Goal: Task Accomplishment & Management: Manage account settings

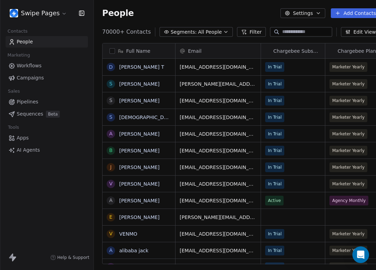
scroll to position [238, 293]
click at [38, 103] on link "Pipelines" at bounding box center [47, 101] width 82 height 11
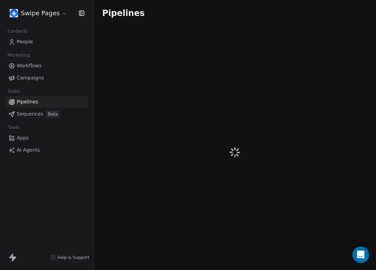
click at [57, 12] on html "Swipe Pages Contacts People Marketing Workflows Campaigns Sales Pipelines Seque…" at bounding box center [188, 135] width 376 height 270
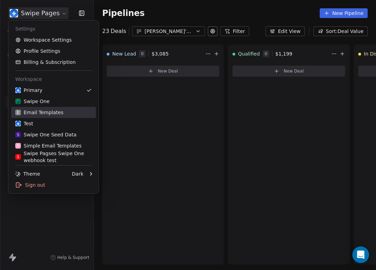
click at [47, 125] on div "Test" at bounding box center [53, 123] width 76 height 7
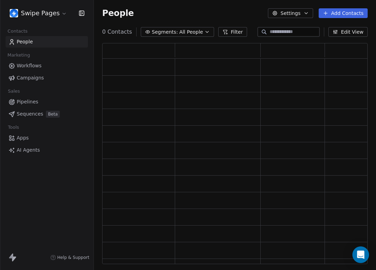
scroll to position [221, 265]
click at [32, 103] on span "Pipelines" at bounding box center [28, 101] width 22 height 7
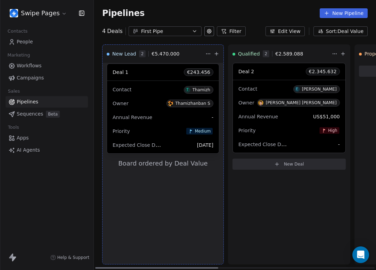
drag, startPoint x: 279, startPoint y: 67, endPoint x: 154, endPoint y: 68, distance: 125.5
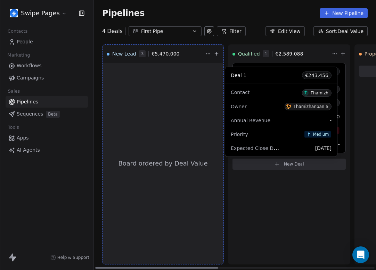
drag, startPoint x: 156, startPoint y: 164, endPoint x: 285, endPoint y: 64, distance: 162.8
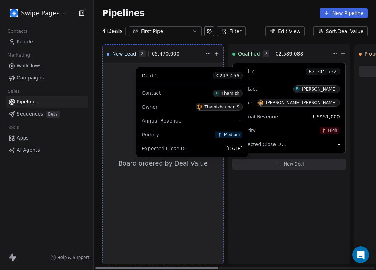
drag, startPoint x: 281, startPoint y: 71, endPoint x: 184, endPoint y: 75, distance: 96.7
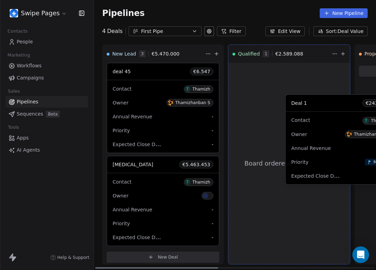
drag, startPoint x: 140, startPoint y: 175, endPoint x: 253, endPoint y: 137, distance: 119.0
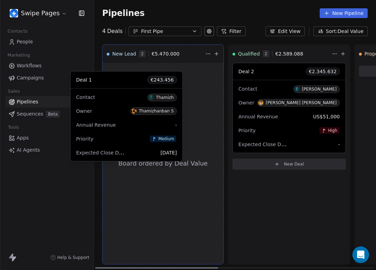
drag, startPoint x: 304, startPoint y: 69, endPoint x: 136, endPoint y: 78, distance: 168.1
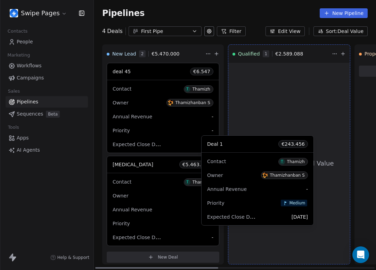
drag, startPoint x: 143, startPoint y: 75, endPoint x: 237, endPoint y: 148, distance: 118.9
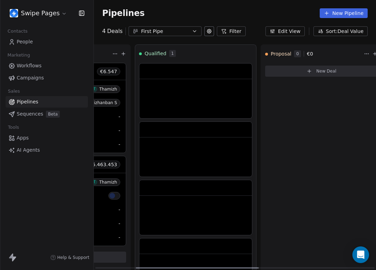
scroll to position [0, 95]
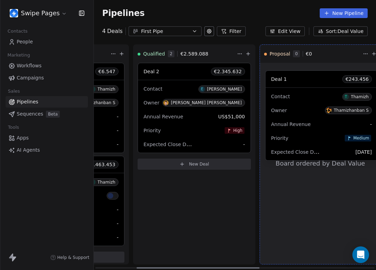
drag, startPoint x: 173, startPoint y: 66, endPoint x: 300, endPoint y: 74, distance: 127.1
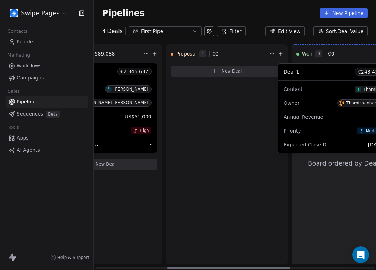
drag, startPoint x: 265, startPoint y: 73, endPoint x: 339, endPoint y: 73, distance: 74.0
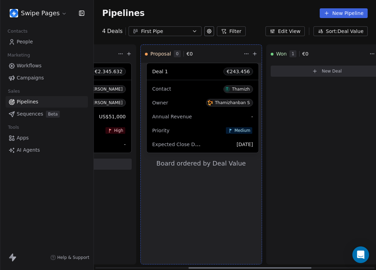
drag, startPoint x: 339, startPoint y: 73, endPoint x: 335, endPoint y: 73, distance: 4.2
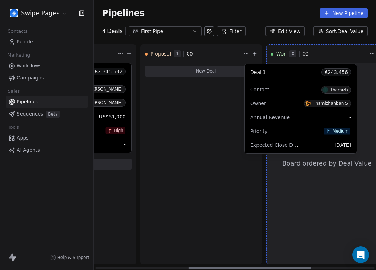
drag, startPoint x: 335, startPoint y: 73, endPoint x: 315, endPoint y: 74, distance: 19.8
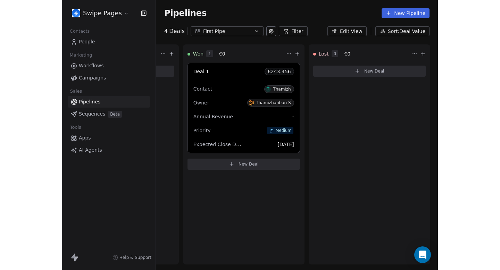
scroll to position [0, 235]
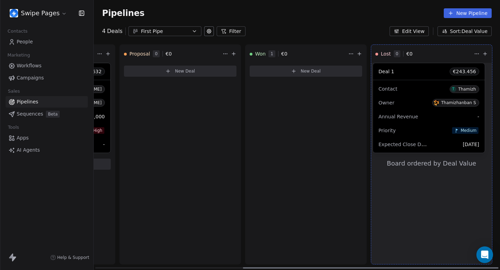
drag, startPoint x: 305, startPoint y: 71, endPoint x: 428, endPoint y: 71, distance: 123.4
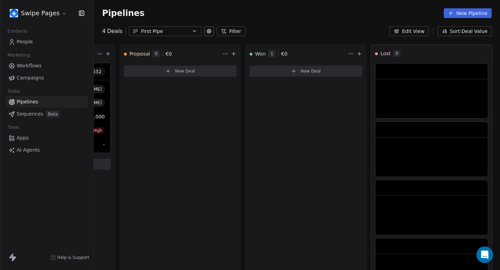
click at [78, 14] on icon "button" at bounding box center [81, 13] width 7 height 7
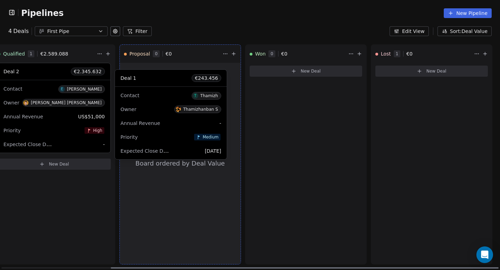
drag, startPoint x: 429, startPoint y: 71, endPoint x: 167, endPoint y: 77, distance: 261.4
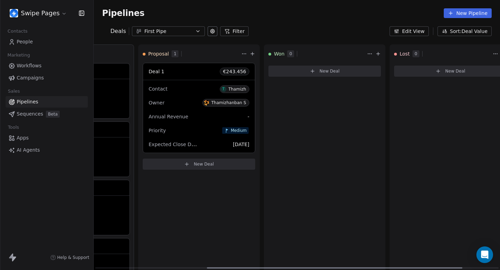
scroll to position [0, 235]
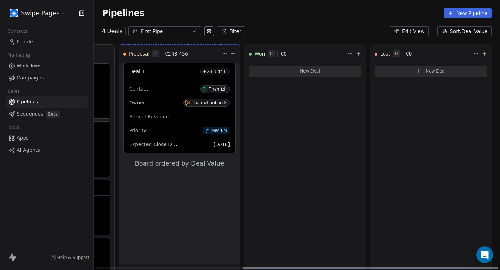
drag, startPoint x: 160, startPoint y: 73, endPoint x: 277, endPoint y: 80, distance: 117.0
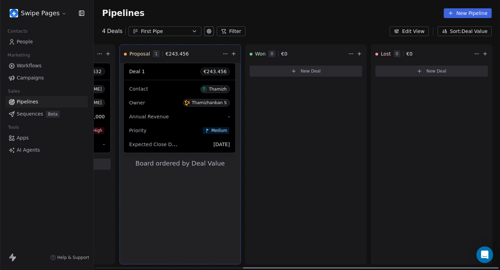
drag, startPoint x: 182, startPoint y: 72, endPoint x: 239, endPoint y: 76, distance: 56.4
click at [242, 76] on div "New Lead 2 € 5.470.000 deal 45 € 6.547 Contact T Thamizh Owner Thamizhanban S A…" at bounding box center [62, 157] width 407 height 226
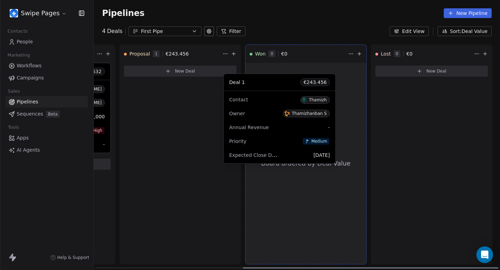
drag, startPoint x: 172, startPoint y: 63, endPoint x: 273, endPoint y: 74, distance: 101.0
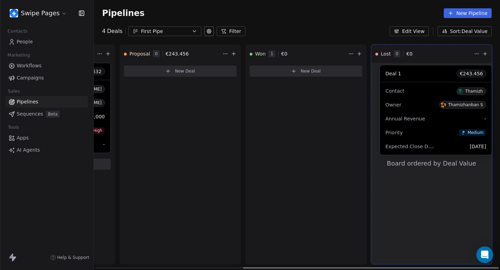
drag, startPoint x: 288, startPoint y: 71, endPoint x: 418, endPoint y: 73, distance: 130.3
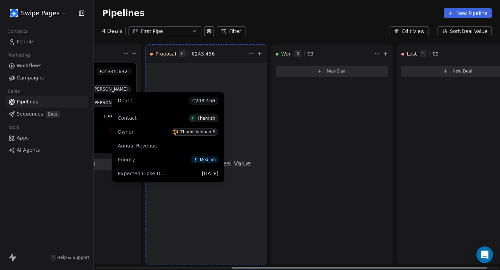
drag, startPoint x: 418, startPoint y: 73, endPoint x: 155, endPoint y: 102, distance: 264.7
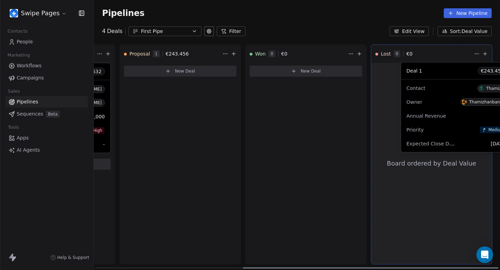
drag, startPoint x: 205, startPoint y: 76, endPoint x: 438, endPoint y: 75, distance: 232.8
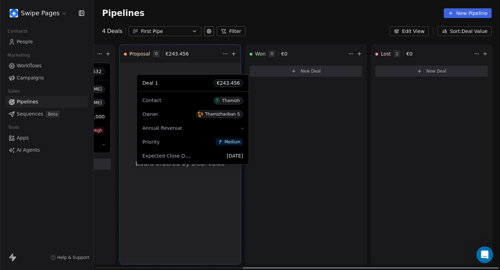
drag, startPoint x: 441, startPoint y: 75, endPoint x: 202, endPoint y: 86, distance: 239.0
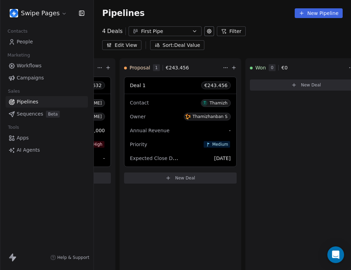
click at [81, 12] on icon "button" at bounding box center [81, 13] width 7 height 7
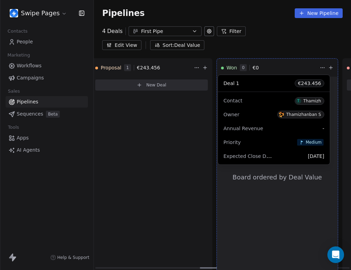
drag, startPoint x: 137, startPoint y: 83, endPoint x: 259, endPoint y: 82, distance: 122.3
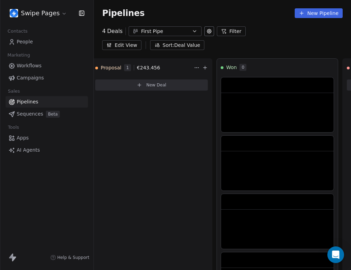
click at [80, 11] on icon "button" at bounding box center [81, 13] width 7 height 7
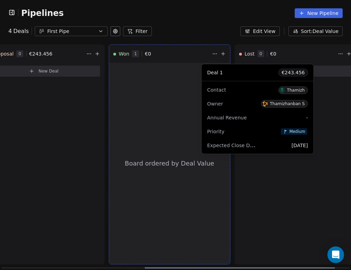
drag, startPoint x: 177, startPoint y: 70, endPoint x: 296, endPoint y: 77, distance: 119.8
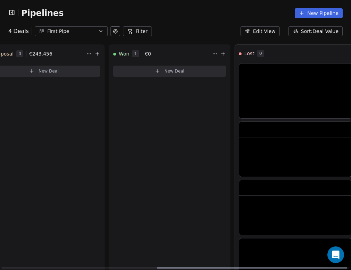
scroll to position [0, 286]
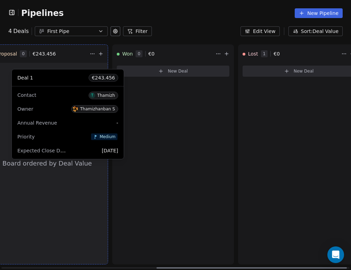
drag, startPoint x: 283, startPoint y: 73, endPoint x: 55, endPoint y: 81, distance: 227.8
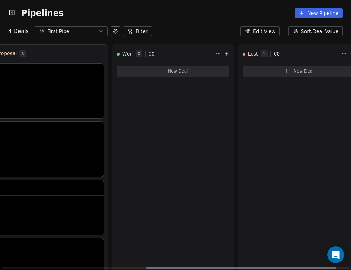
scroll to position [0, 267]
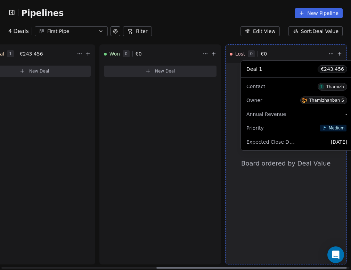
drag, startPoint x: 47, startPoint y: 75, endPoint x: 290, endPoint y: 72, distance: 242.6
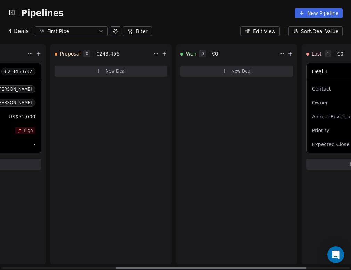
scroll to position [0, 262]
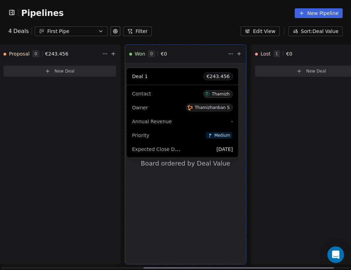
drag, startPoint x: 292, startPoint y: 66, endPoint x: 163, endPoint y: 71, distance: 128.3
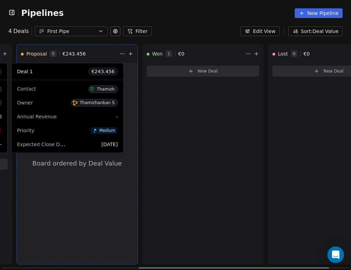
drag, startPoint x: 170, startPoint y: 71, endPoint x: 52, endPoint y: 71, distance: 117.5
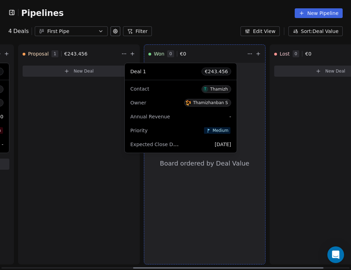
drag, startPoint x: 65, startPoint y: 70, endPoint x: 173, endPoint y: 70, distance: 108.1
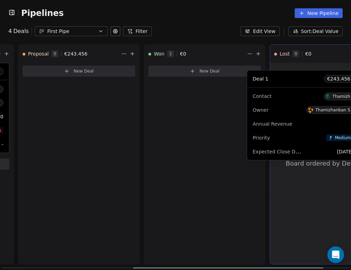
drag, startPoint x: 173, startPoint y: 70, endPoint x: 271, endPoint y: 77, distance: 98.3
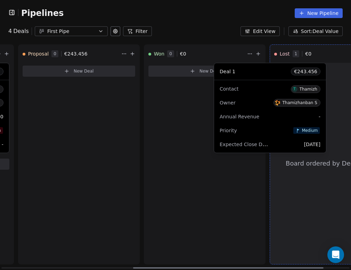
drag, startPoint x: 295, startPoint y: 72, endPoint x: 194, endPoint y: 72, distance: 100.8
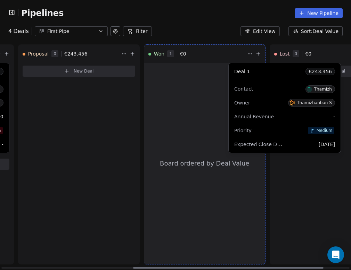
drag, startPoint x: 194, startPoint y: 72, endPoint x: 278, endPoint y: 73, distance: 83.4
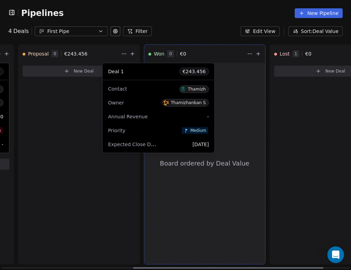
drag, startPoint x: 281, startPoint y: 72, endPoint x: 87, endPoint y: 72, distance: 194.6
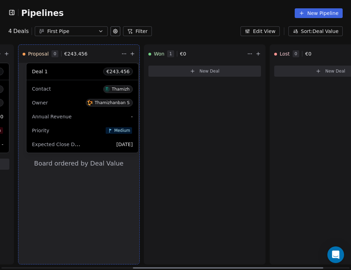
drag, startPoint x: 181, startPoint y: 70, endPoint x: 59, endPoint y: 70, distance: 121.6
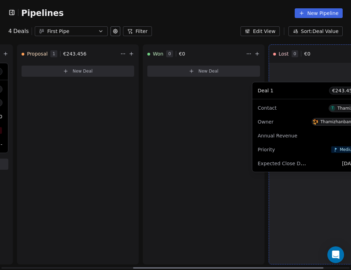
drag, startPoint x: 59, startPoint y: 65, endPoint x: 283, endPoint y: 84, distance: 224.3
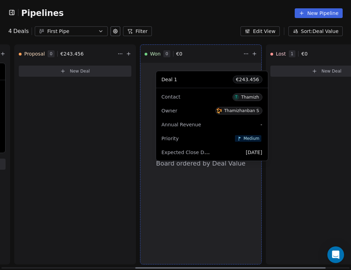
drag, startPoint x: 311, startPoint y: 69, endPoint x: 197, endPoint y: 77, distance: 114.3
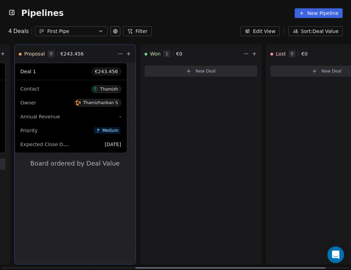
drag, startPoint x: 211, startPoint y: 69, endPoint x: 82, endPoint y: 69, distance: 129.3
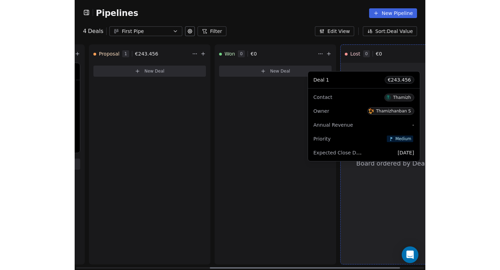
scroll to position [0, 291]
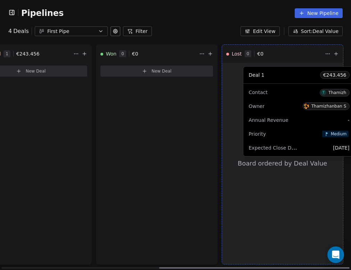
drag, startPoint x: 66, startPoint y: 70, endPoint x: 289, endPoint y: 73, distance: 223.1
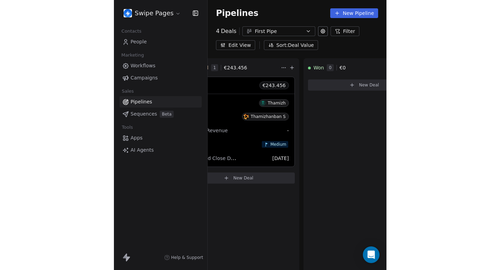
scroll to position [0, 235]
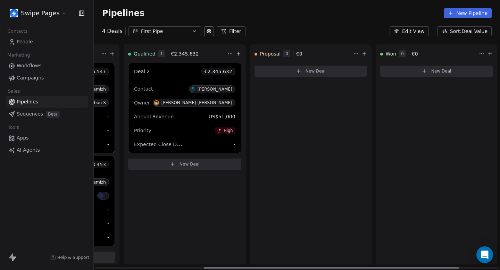
scroll to position [0, 235]
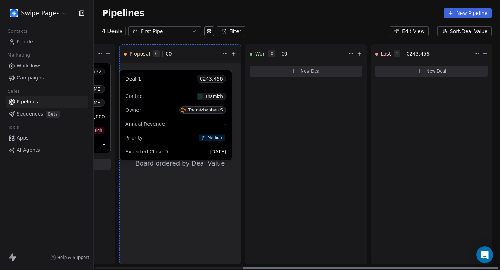
drag, startPoint x: 446, startPoint y: 67, endPoint x: 186, endPoint y: 75, distance: 260.0
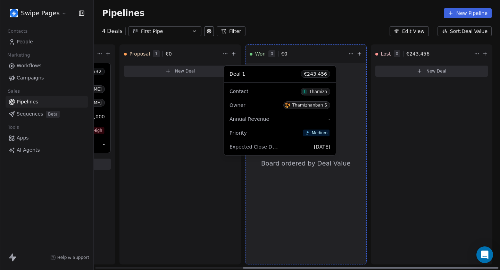
drag, startPoint x: 181, startPoint y: 73, endPoint x: 281, endPoint y: 76, distance: 100.1
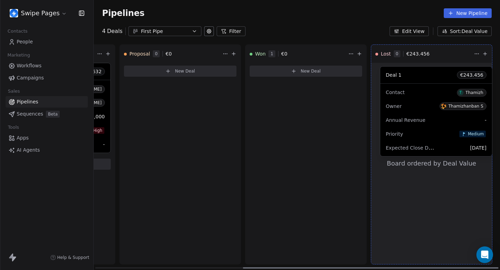
drag, startPoint x: 285, startPoint y: 76, endPoint x: 416, endPoint y: 79, distance: 131.1
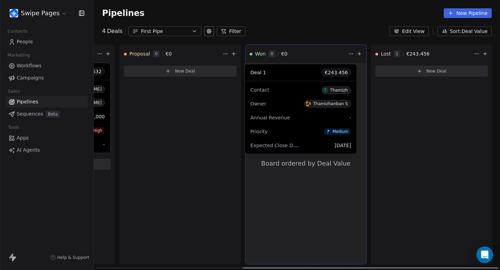
drag, startPoint x: 419, startPoint y: 75, endPoint x: 283, endPoint y: 76, distance: 136.2
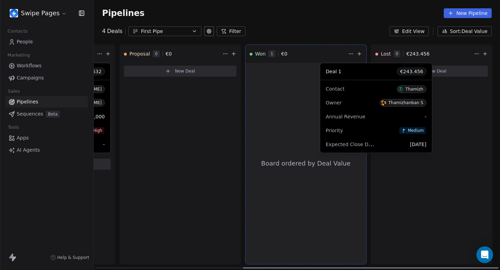
drag, startPoint x: 293, startPoint y: 70, endPoint x: 383, endPoint y: 72, distance: 89.3
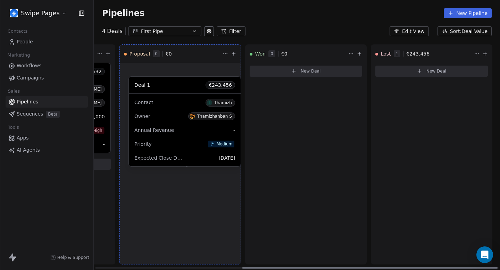
drag, startPoint x: 417, startPoint y: 75, endPoint x: 170, endPoint y: 89, distance: 247.1
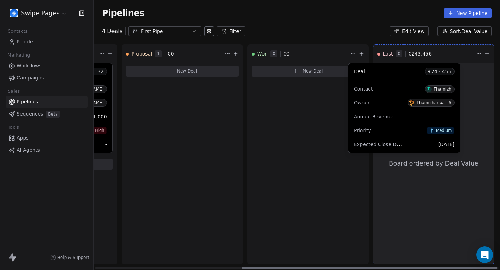
drag, startPoint x: 169, startPoint y: 73, endPoint x: 391, endPoint y: 73, distance: 222.4
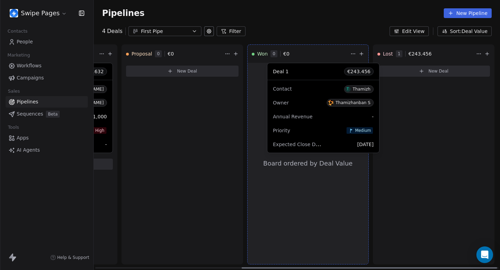
drag, startPoint x: 407, startPoint y: 73, endPoint x: 293, endPoint y: 73, distance: 113.6
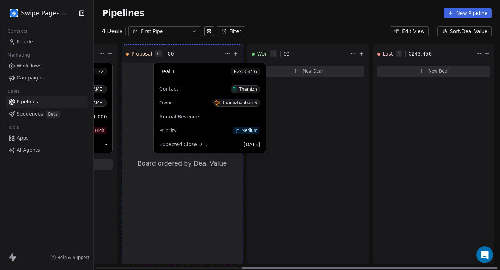
drag, startPoint x: 293, startPoint y: 73, endPoint x: 195, endPoint y: 73, distance: 98.0
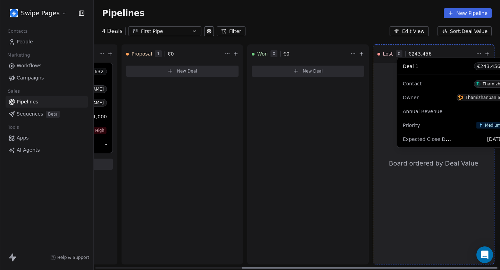
scroll to position [0, 235]
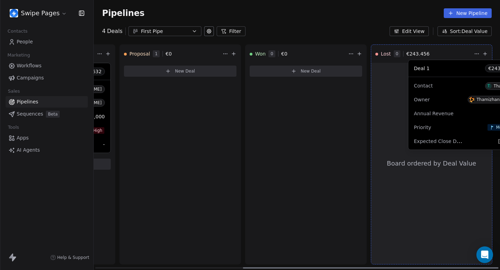
drag, startPoint x: 175, startPoint y: 72, endPoint x: 458, endPoint y: 69, distance: 282.5
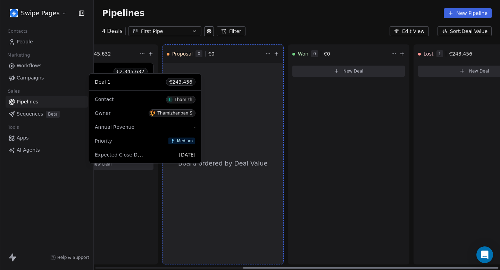
drag, startPoint x: 436, startPoint y: 75, endPoint x: 137, endPoint y: 86, distance: 300.1
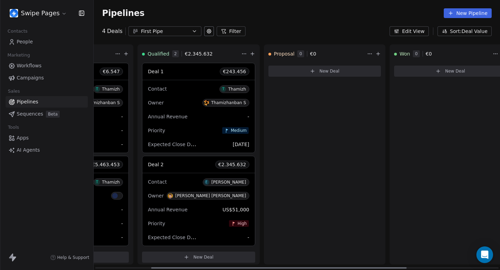
scroll to position [0, 89]
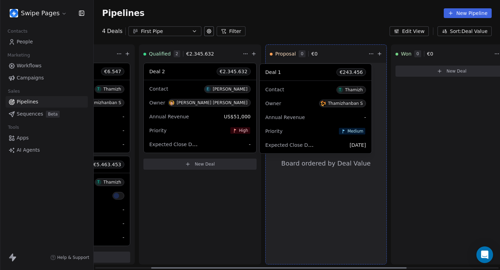
drag, startPoint x: 209, startPoint y: 76, endPoint x: 327, endPoint y: 77, distance: 118.5
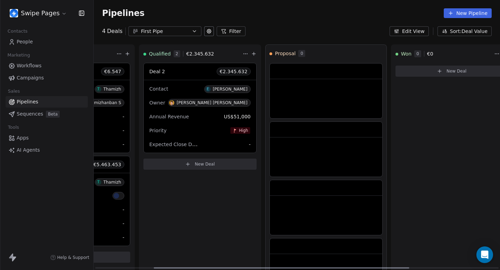
scroll to position [0, 235]
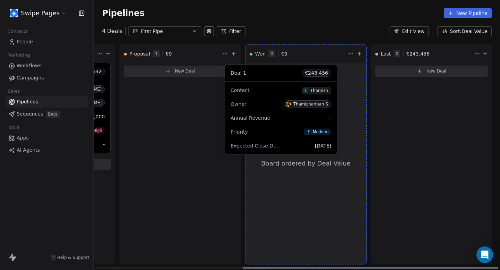
drag, startPoint x: 206, startPoint y: 73, endPoint x: 308, endPoint y: 77, distance: 102.3
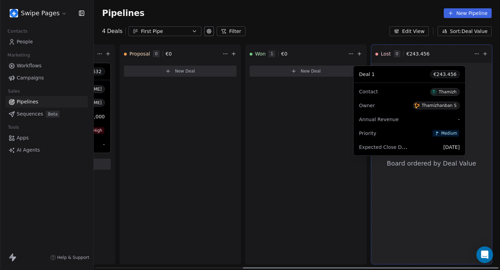
drag, startPoint x: 298, startPoint y: 75, endPoint x: 405, endPoint y: 79, distance: 106.7
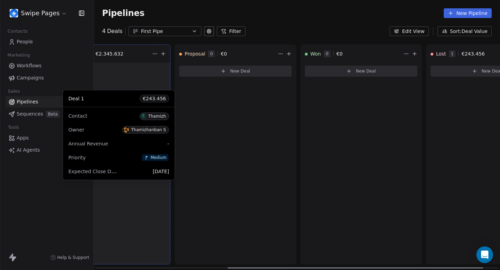
scroll to position [0, 160]
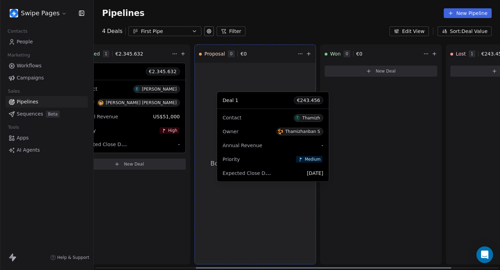
drag, startPoint x: 436, startPoint y: 69, endPoint x: 277, endPoint y: 98, distance: 161.1
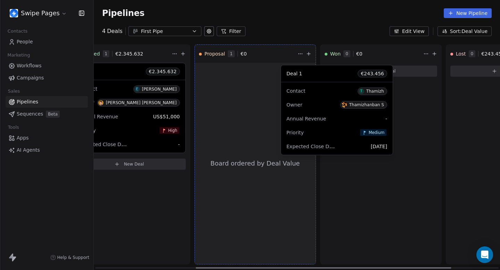
drag, startPoint x: 263, startPoint y: 70, endPoint x: 374, endPoint y: 76, distance: 111.0
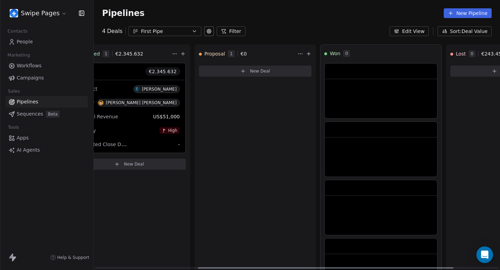
scroll to position [0, 235]
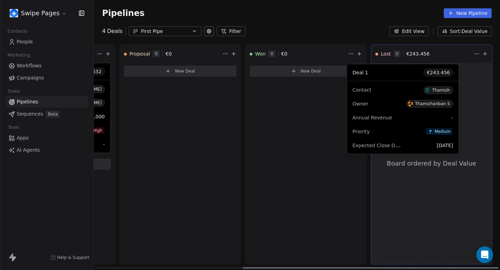
drag, startPoint x: 314, startPoint y: 70, endPoint x: 411, endPoint y: 71, distance: 97.7
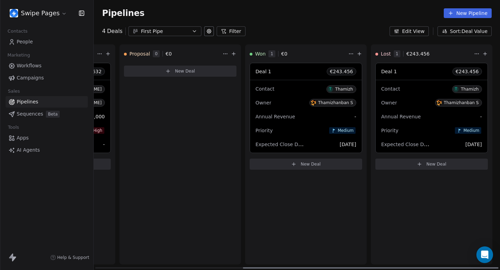
click at [429, 75] on div "Deal 1 € 243.456" at bounding box center [432, 71] width 112 height 17
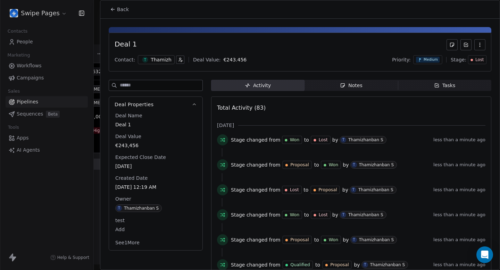
click at [131, 6] on button "Back" at bounding box center [119, 9] width 27 height 13
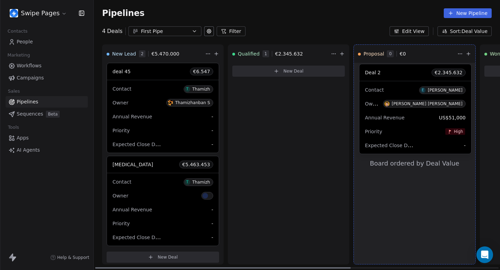
drag, startPoint x: 266, startPoint y: 97, endPoint x: 392, endPoint y: 98, distance: 126.2
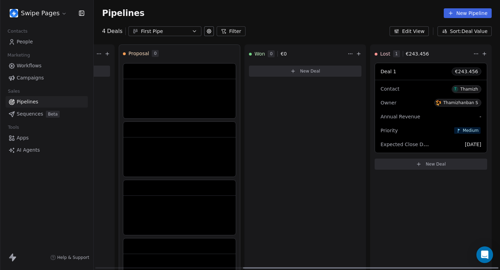
scroll to position [0, 157]
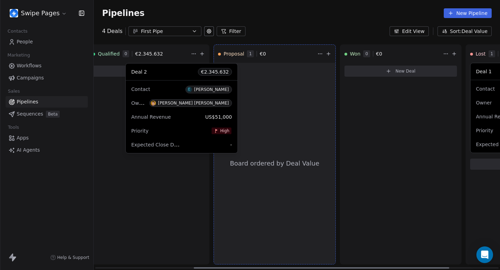
drag, startPoint x: 235, startPoint y: 82, endPoint x: 141, endPoint y: 83, distance: 93.5
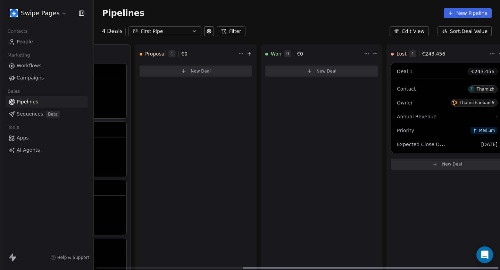
scroll to position [0, 235]
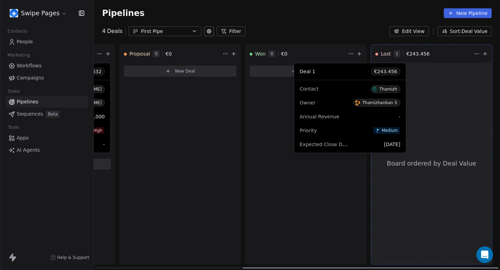
drag, startPoint x: 424, startPoint y: 91, endPoint x: 309, endPoint y: 91, distance: 114.3
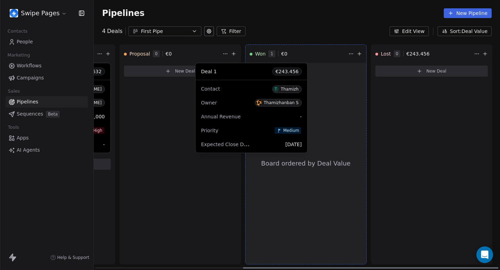
drag, startPoint x: 309, startPoint y: 91, endPoint x: 199, endPoint y: 91, distance: 110.5
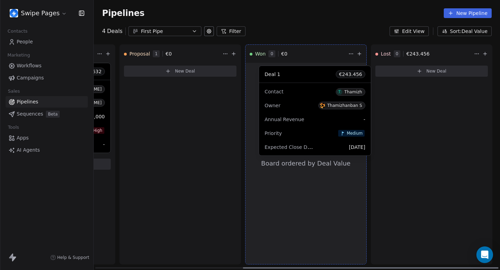
drag, startPoint x: 168, startPoint y: 84, endPoint x: 304, endPoint y: 87, distance: 135.6
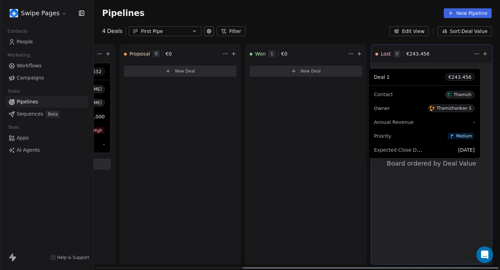
drag, startPoint x: 290, startPoint y: 81, endPoint x: 409, endPoint y: 87, distance: 119.3
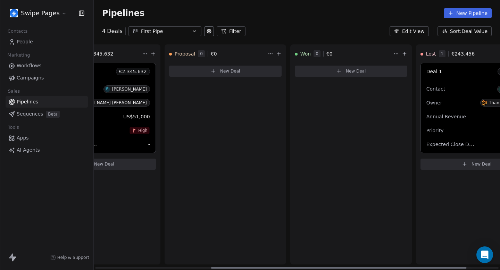
scroll to position [0, 177]
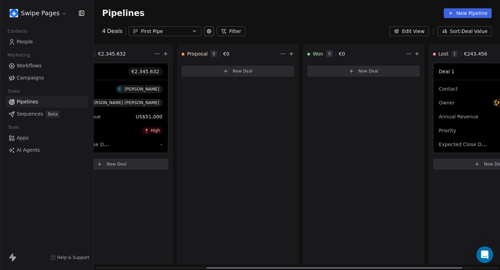
click at [258, 74] on button "New Deal" at bounding box center [238, 71] width 113 height 11
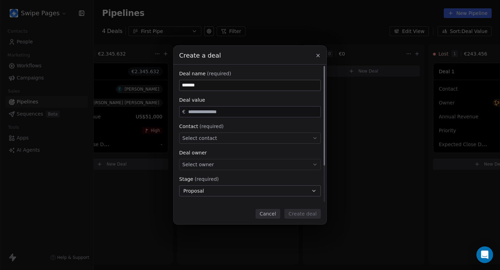
type input "*******"
click at [243, 113] on input "text" at bounding box center [253, 111] width 132 height 5
click at [246, 85] on input "*******" at bounding box center [250, 85] width 141 height 10
type input "*********"
click at [243, 112] on input "text" at bounding box center [253, 111] width 132 height 5
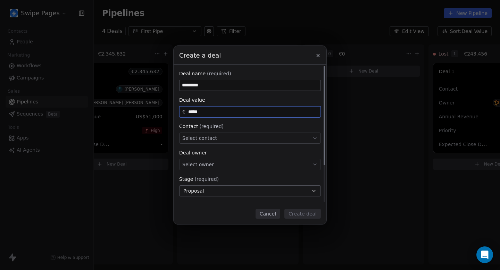
type input "*****"
click at [236, 138] on div "Select contact" at bounding box center [250, 138] width 142 height 11
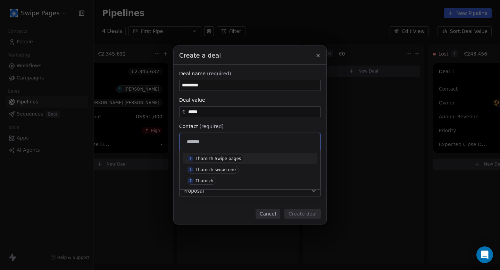
type input "*******"
click at [231, 160] on div "Thamizh Swipe pages" at bounding box center [219, 158] width 46 height 5
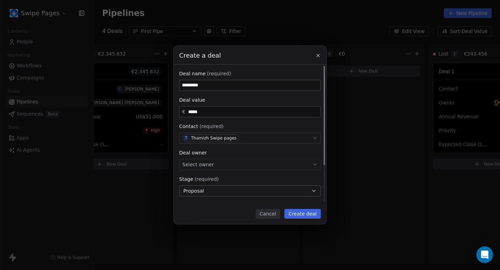
click at [225, 163] on div "Select owner" at bounding box center [250, 164] width 142 height 11
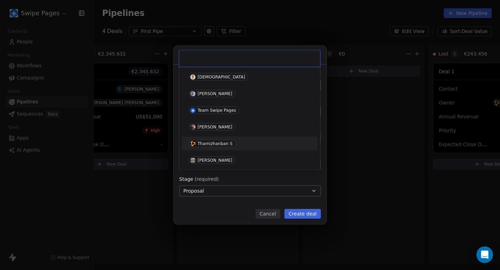
click at [223, 141] on div "Thamizhanban S" at bounding box center [215, 143] width 35 height 5
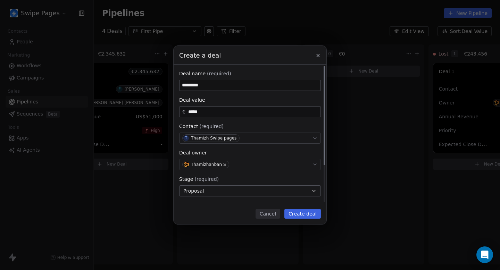
click at [238, 192] on button "Proposal" at bounding box center [250, 191] width 142 height 11
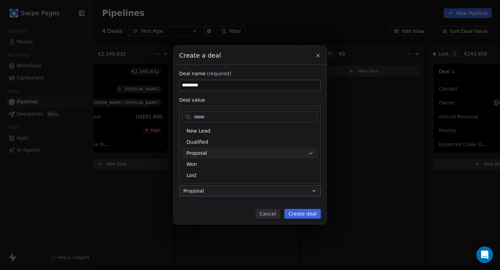
click at [238, 192] on div "Create a deal Deal name (required) ********* Deal value € ***** Contact (requir…" at bounding box center [250, 135] width 500 height 179
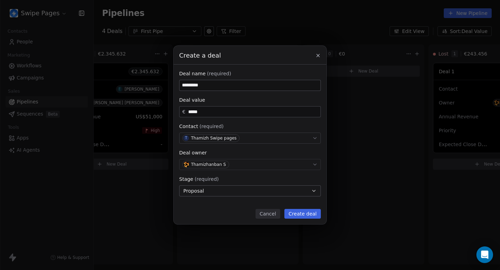
click at [286, 213] on div "Cancel Create deal" at bounding box center [250, 214] width 142 height 10
click at [291, 213] on button "Create deal" at bounding box center [303, 214] width 36 height 10
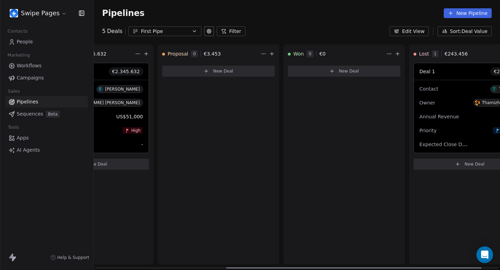
scroll to position [0, 198]
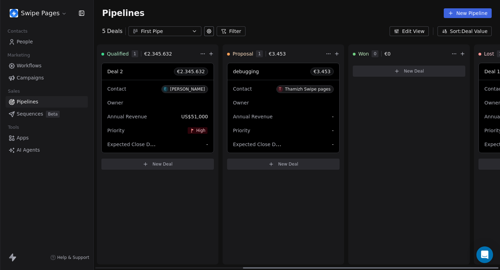
scroll to position [0, 235]
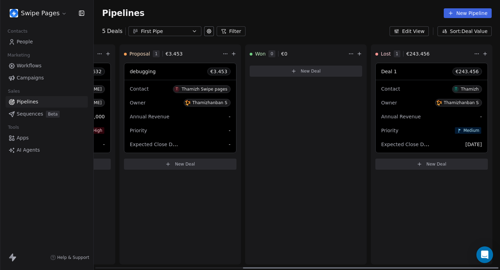
click at [180, 112] on div "Annual Revenue -" at bounding box center [180, 116] width 101 height 11
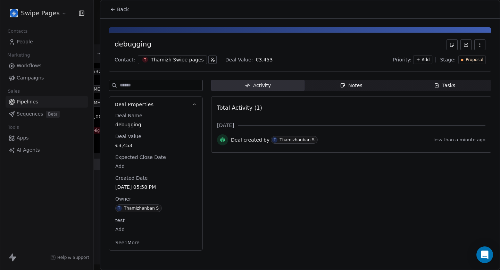
click at [477, 57] on span "Proposal" at bounding box center [475, 60] width 18 height 6
click at [460, 104] on div "Won" at bounding box center [462, 107] width 34 height 7
click at [125, 8] on span "Back" at bounding box center [123, 9] width 12 height 7
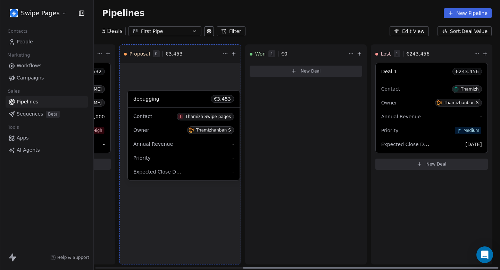
drag, startPoint x: 314, startPoint y: 72, endPoint x: 193, endPoint y: 99, distance: 124.8
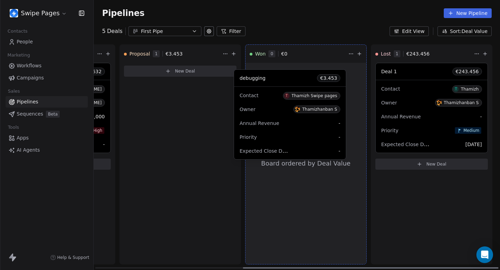
drag, startPoint x: 172, startPoint y: 76, endPoint x: 283, endPoint y: 83, distance: 110.7
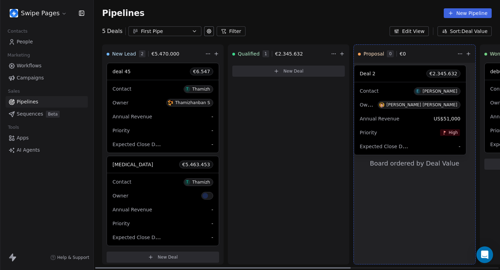
drag, startPoint x: 294, startPoint y: 68, endPoint x: 425, endPoint y: 73, distance: 131.4
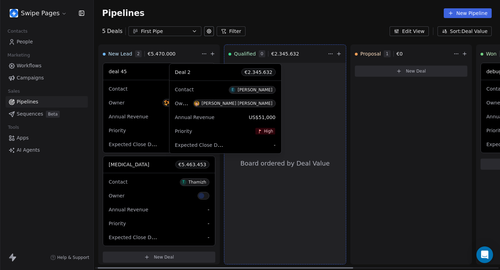
drag, startPoint x: 403, startPoint y: 75, endPoint x: 186, endPoint y: 77, distance: 217.6
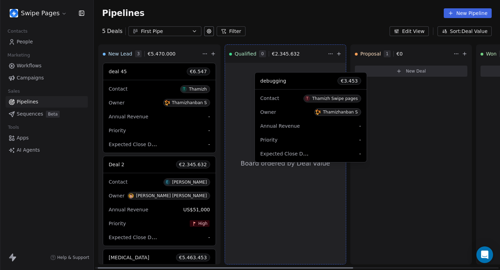
drag, startPoint x: 492, startPoint y: 73, endPoint x: 257, endPoint y: 83, distance: 235.1
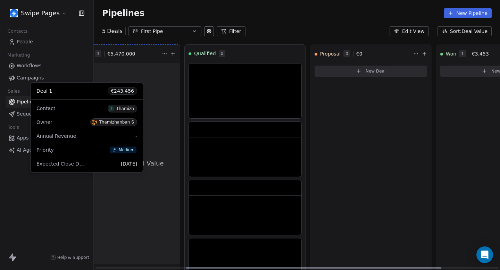
scroll to position [0, 0]
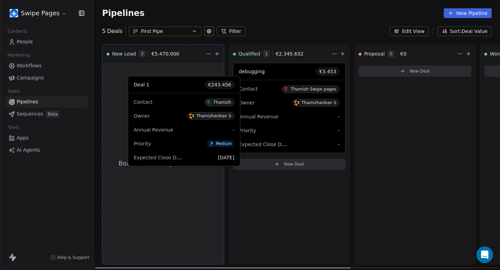
drag, startPoint x: 423, startPoint y: 77, endPoint x: 163, endPoint y: 89, distance: 259.5
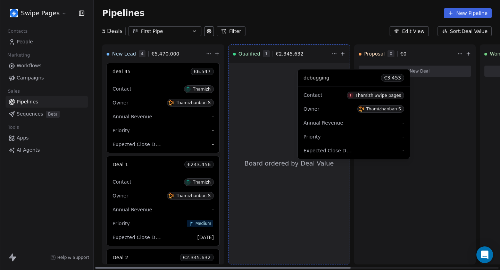
drag, startPoint x: 279, startPoint y: 71, endPoint x: 382, endPoint y: 82, distance: 103.8
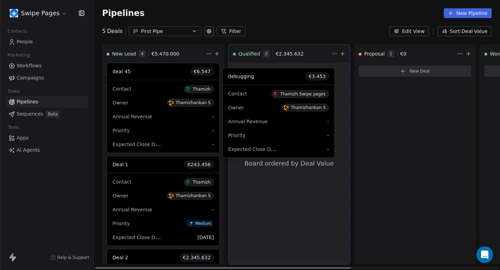
drag, startPoint x: 410, startPoint y: 78, endPoint x: 274, endPoint y: 83, distance: 136.0
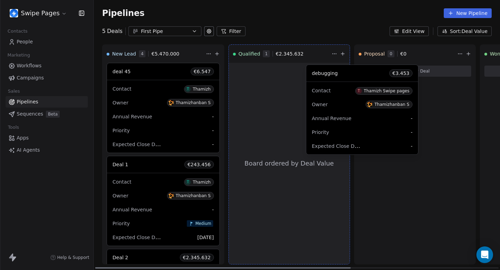
drag, startPoint x: 286, startPoint y: 75, endPoint x: 389, endPoint y: 80, distance: 103.0
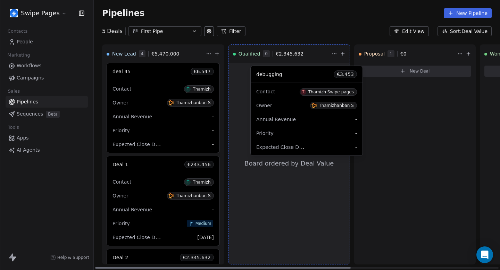
drag, startPoint x: 406, startPoint y: 73, endPoint x: 298, endPoint y: 76, distance: 107.8
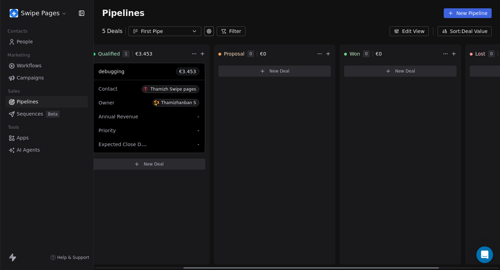
scroll to position [0, 141]
click at [180, 81] on div "Contact T Thamizh Swipe pages Owner Thamizhanban S Annual Revenue - Priority - …" at bounding box center [149, 116] width 112 height 73
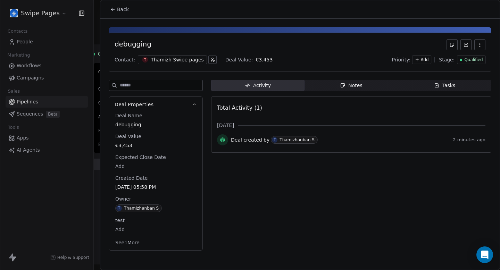
click at [477, 59] on span "Qualified" at bounding box center [474, 60] width 18 height 6
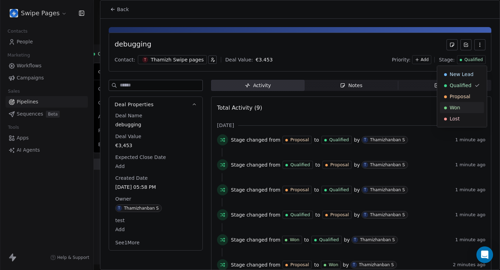
click at [467, 108] on div "Won" at bounding box center [462, 107] width 36 height 7
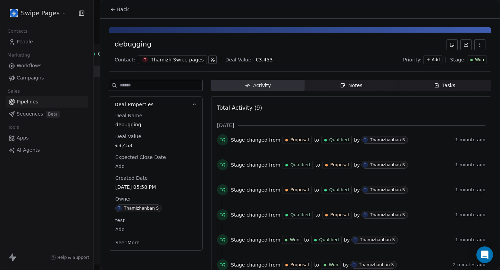
click at [82, 25] on div at bounding box center [250, 135] width 500 height 270
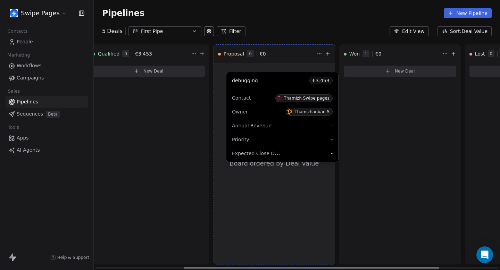
drag, startPoint x: 389, startPoint y: 70, endPoint x: 262, endPoint y: 79, distance: 126.8
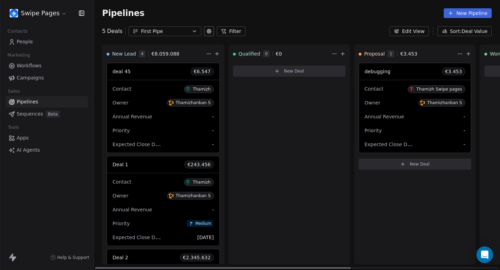
click at [415, 70] on div "debugging € 3.453" at bounding box center [415, 71] width 112 height 17
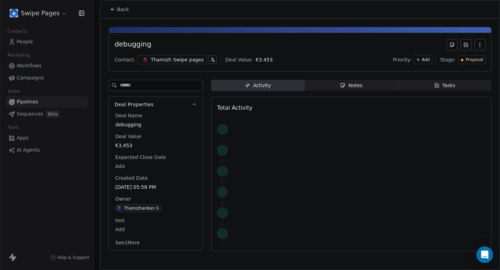
click at [461, 60] on div "Proposal" at bounding box center [472, 59] width 27 height 9
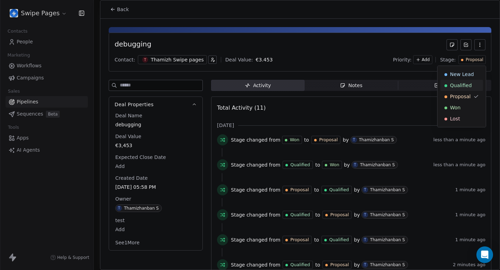
click at [461, 89] on span "Qualified" at bounding box center [461, 85] width 22 height 7
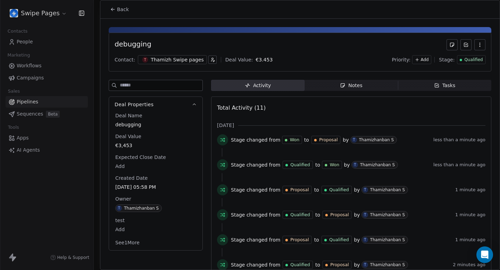
click at [30, 54] on div at bounding box center [250, 135] width 500 height 270
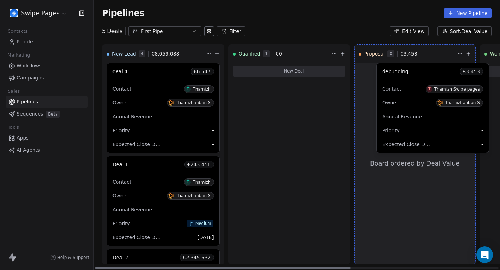
drag, startPoint x: 275, startPoint y: 96, endPoint x: 419, endPoint y: 96, distance: 144.2
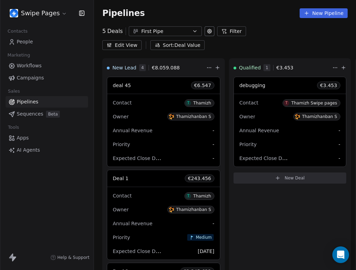
click at [82, 13] on icon "button" at bounding box center [82, 13] width 1 height 1
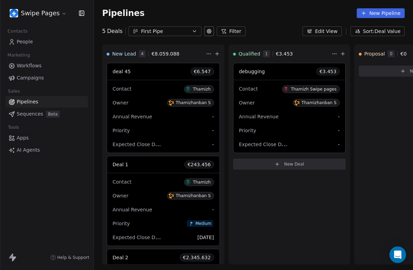
click at [83, 11] on icon "button" at bounding box center [81, 13] width 5 height 5
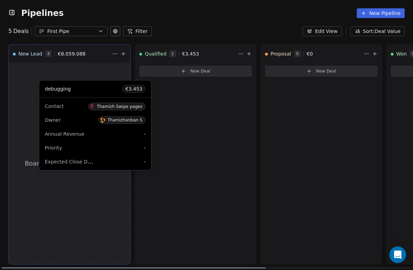
drag, startPoint x: 184, startPoint y: 74, endPoint x: 78, endPoint y: 91, distance: 107.4
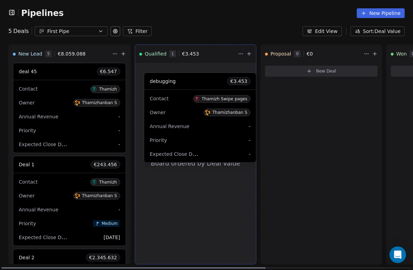
drag, startPoint x: 63, startPoint y: 74, endPoint x: 194, endPoint y: 84, distance: 131.4
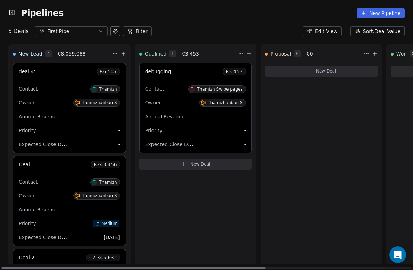
click at [190, 75] on div "debugging € 3.453" at bounding box center [196, 71] width 112 height 17
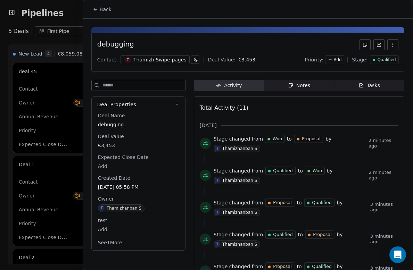
click at [392, 60] on span "Qualified" at bounding box center [387, 60] width 18 height 6
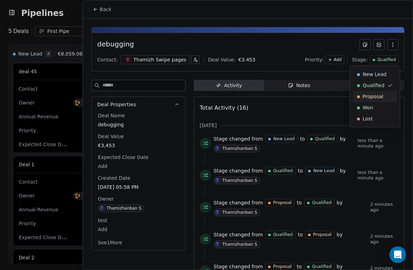
click at [379, 95] on span "Proposal" at bounding box center [373, 96] width 21 height 7
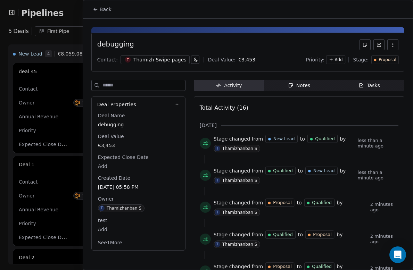
click at [70, 17] on div at bounding box center [206, 135] width 413 height 270
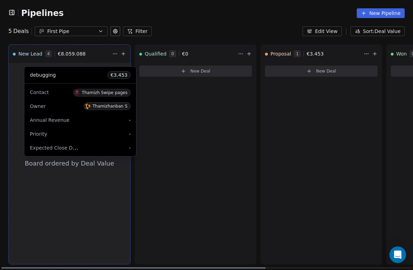
drag, startPoint x: 307, startPoint y: 72, endPoint x: 62, endPoint y: 77, distance: 245.7
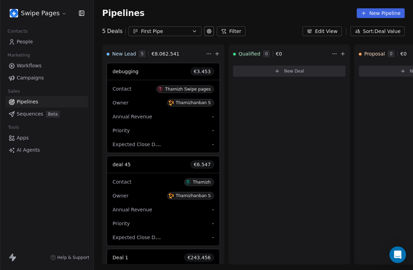
click at [83, 12] on icon "button" at bounding box center [81, 13] width 7 height 7
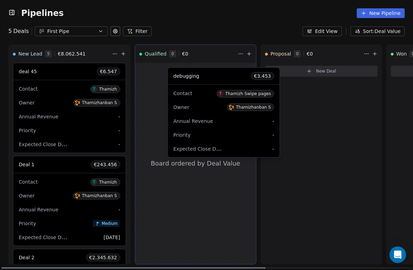
drag, startPoint x: 64, startPoint y: 79, endPoint x: 219, endPoint y: 84, distance: 155.1
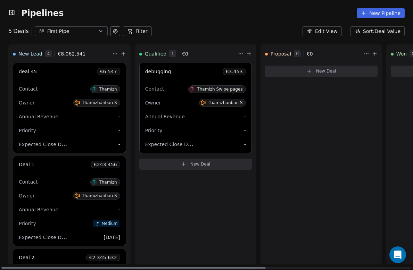
click at [191, 83] on div "Contact [PERSON_NAME] Swipe pages" at bounding box center [195, 88] width 101 height 11
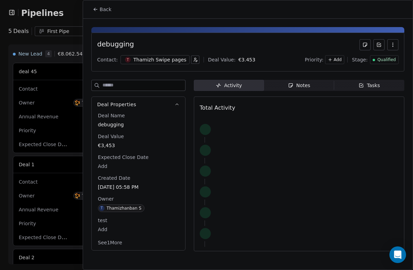
click at [390, 57] on span "Qualified" at bounding box center [387, 60] width 18 height 6
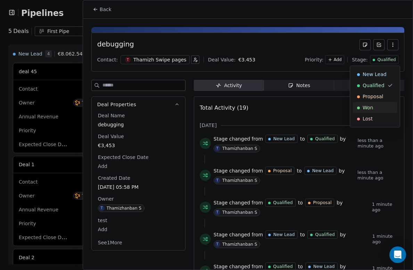
click at [375, 104] on div "Won" at bounding box center [375, 107] width 36 height 7
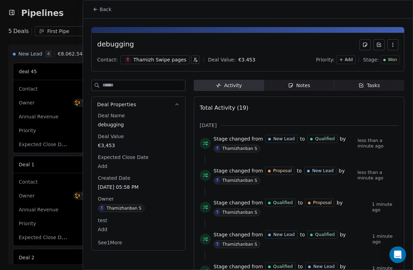
click at [106, 14] on button "Back" at bounding box center [102, 9] width 27 height 13
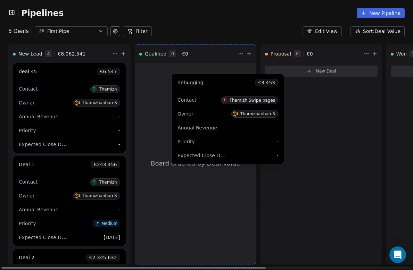
drag, startPoint x: 404, startPoint y: 80, endPoint x: 185, endPoint y: 91, distance: 219.2
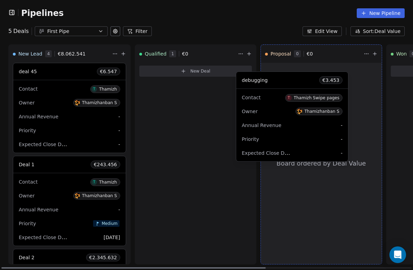
drag, startPoint x: 189, startPoint y: 80, endPoint x: 301, endPoint y: 93, distance: 112.7
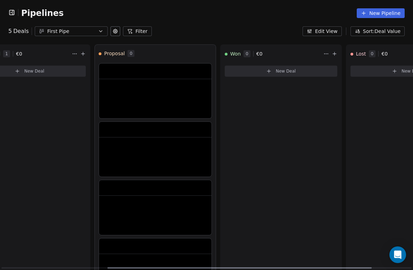
scroll to position [0, 155]
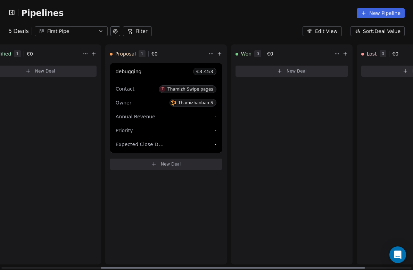
click at [167, 84] on div "Contact T Thamizh Swipe pages" at bounding box center [166, 88] width 101 height 11
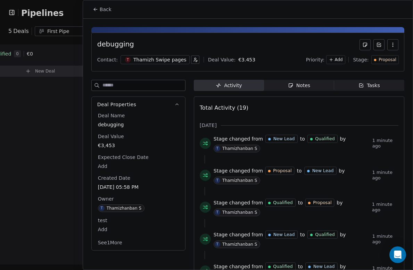
click at [392, 60] on span "Proposal" at bounding box center [388, 60] width 18 height 6
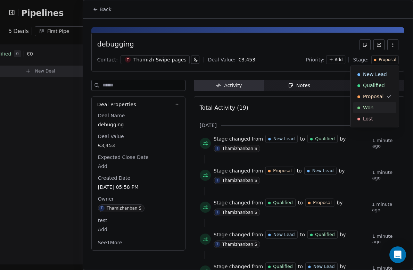
click at [377, 110] on div "Won" at bounding box center [375, 107] width 34 height 7
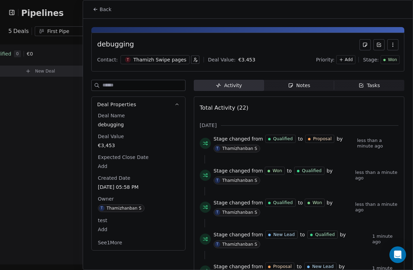
click at [103, 6] on button "Back" at bounding box center [102, 9] width 27 height 13
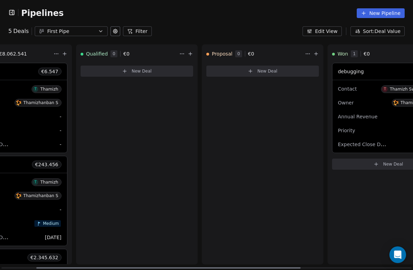
scroll to position [0, 59]
click at [378, 73] on div "debugging € 3.453" at bounding box center [388, 71] width 112 height 17
click at [369, 95] on div "Contact [PERSON_NAME] Swipe pages Owner Thamizhanban S Annual Revenue - Priorit…" at bounding box center [388, 116] width 112 height 73
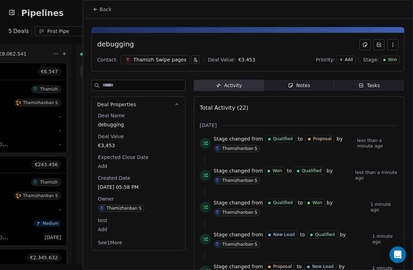
click at [389, 57] on span "Won" at bounding box center [392, 60] width 9 height 6
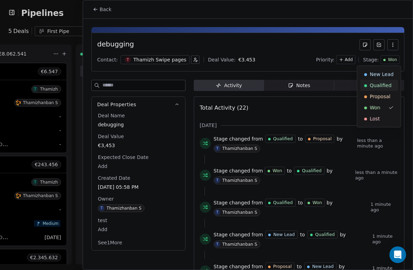
click at [382, 85] on span "Qualified" at bounding box center [381, 85] width 22 height 7
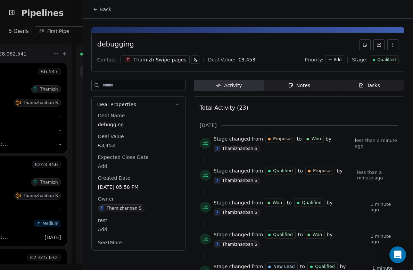
click at [105, 10] on span "Back" at bounding box center [106, 9] width 12 height 7
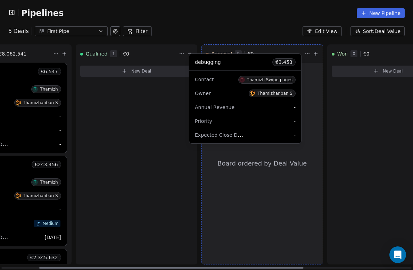
drag, startPoint x: 117, startPoint y: 73, endPoint x: 226, endPoint y: 63, distance: 109.9
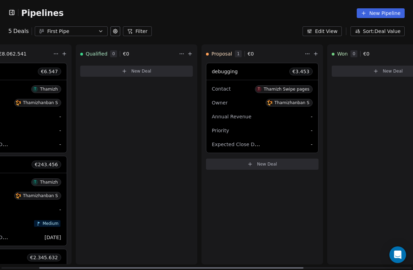
click at [241, 81] on div "Contact T Thamizh Swipe pages Owner Thamizhanban S Annual Revenue - Priority - …" at bounding box center [262, 116] width 112 height 73
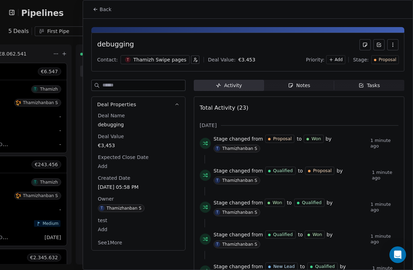
click at [391, 60] on span "Proposal" at bounding box center [388, 60] width 18 height 6
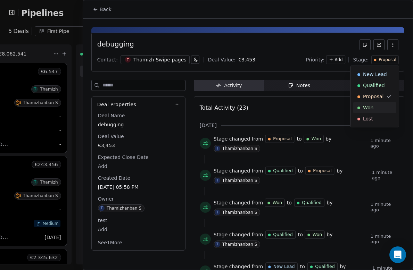
click at [377, 104] on div "Won" at bounding box center [374, 107] width 43 height 11
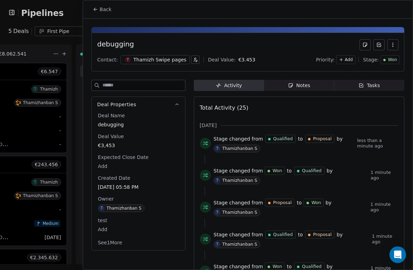
click at [106, 7] on span "Back" at bounding box center [106, 9] width 12 height 7
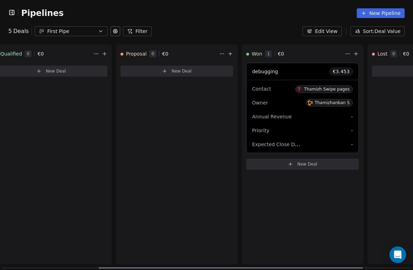
scroll to position [0, 152]
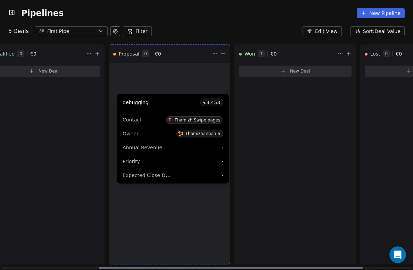
drag, startPoint x: 287, startPoint y: 72, endPoint x: 166, endPoint y: 103, distance: 125.2
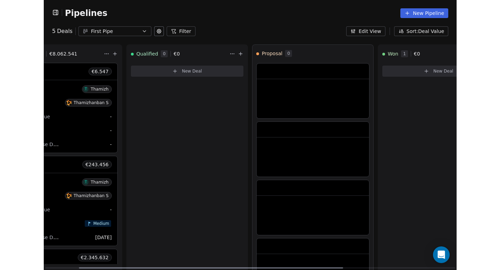
scroll to position [0, 50]
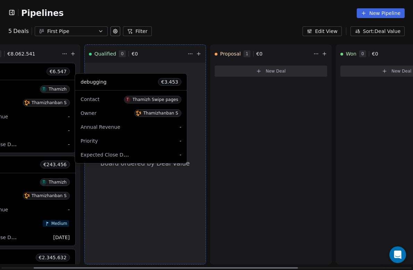
drag, startPoint x: 276, startPoint y: 78, endPoint x: 136, endPoint y: 89, distance: 140.1
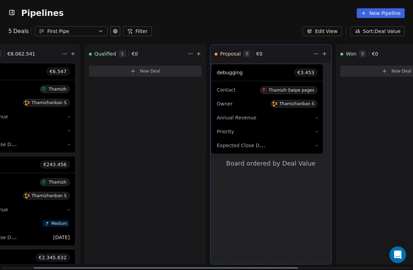
drag, startPoint x: 136, startPoint y: 89, endPoint x: 259, endPoint y: 90, distance: 122.7
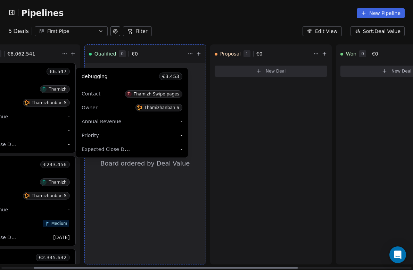
drag, startPoint x: 268, startPoint y: 74, endPoint x: 130, endPoint y: 79, distance: 138.0
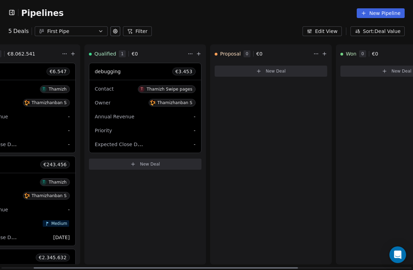
click at [139, 89] on span "T Thamizh Swipe pages" at bounding box center [166, 89] width 57 height 8
click at [146, 71] on div "debugging € 3.453" at bounding box center [145, 71] width 112 height 17
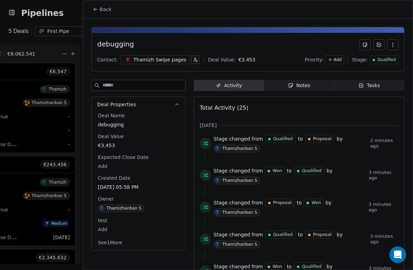
click at [395, 54] on div "debugging Contact: T Thamizh Swipe pages Deal Value: € 3.453 Priority: Add Stag…" at bounding box center [247, 52] width 313 height 39
click at [391, 62] on span "Qualified" at bounding box center [387, 60] width 18 height 6
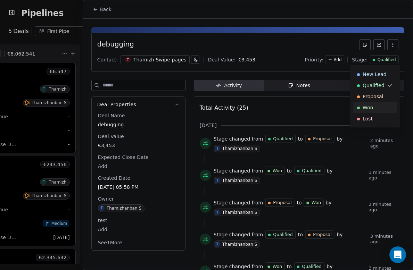
click at [373, 104] on span "Won" at bounding box center [368, 107] width 10 height 7
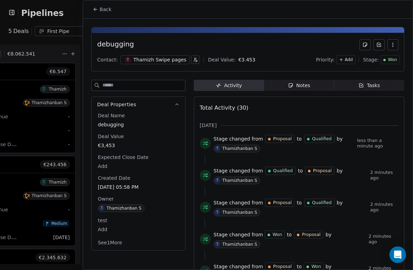
click at [109, 13] on button "Back" at bounding box center [102, 9] width 27 height 13
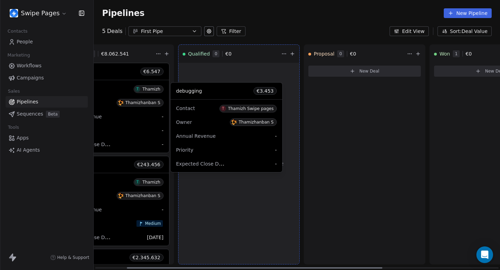
drag, startPoint x: 482, startPoint y: 74, endPoint x: 219, endPoint y: 93, distance: 263.8
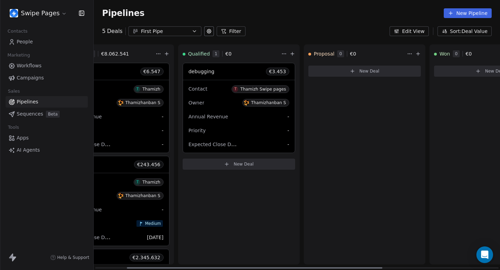
click at [219, 93] on div "Contact T Thamizh Swipe pages" at bounding box center [239, 88] width 101 height 11
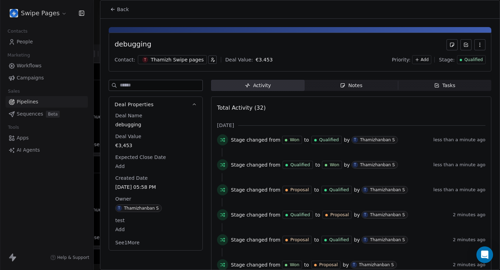
click at [413, 62] on div "Qualified" at bounding box center [471, 60] width 23 height 6
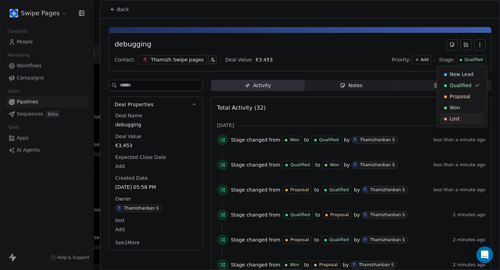
click at [413, 114] on div "Lost" at bounding box center [462, 118] width 44 height 11
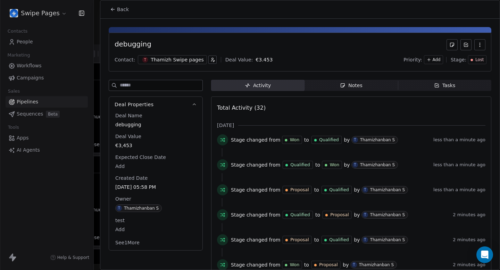
click at [130, 9] on button "Back" at bounding box center [119, 9] width 27 height 13
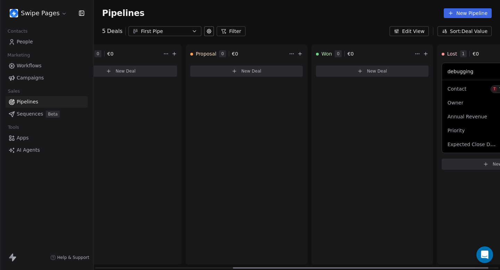
scroll to position [0, 235]
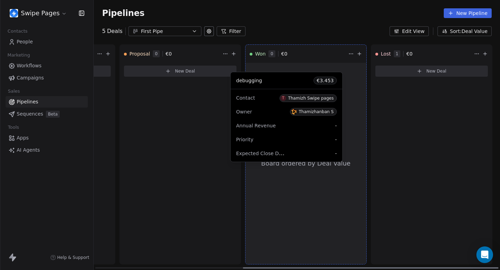
drag, startPoint x: 435, startPoint y: 77, endPoint x: 289, endPoint y: 87, distance: 145.9
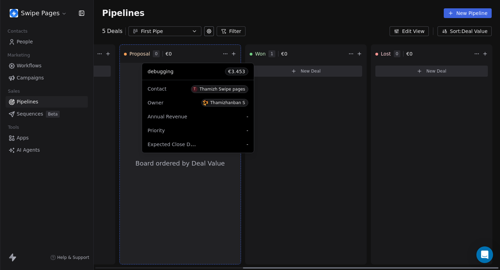
drag, startPoint x: 303, startPoint y: 82, endPoint x: 195, endPoint y: 82, distance: 108.1
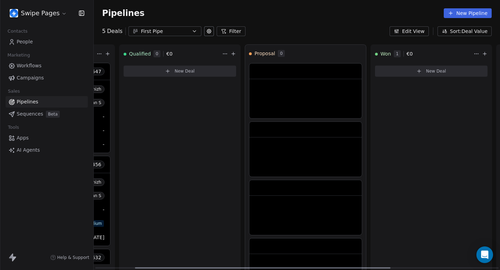
scroll to position [0, 56]
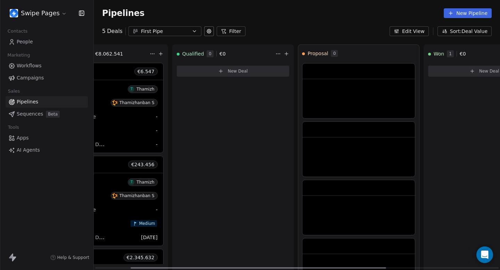
click at [195, 82] on div "New Deal" at bounding box center [233, 72] width 113 height 19
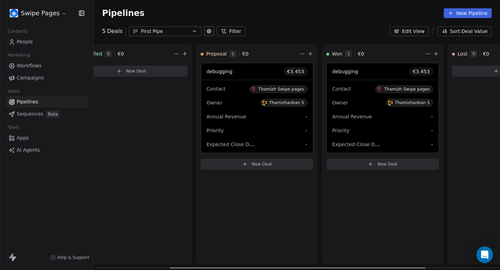
scroll to position [0, 163]
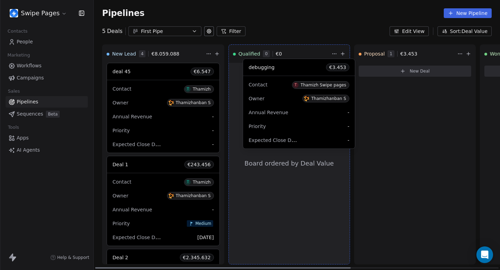
drag, startPoint x: 399, startPoint y: 70, endPoint x: 283, endPoint y: 66, distance: 115.8
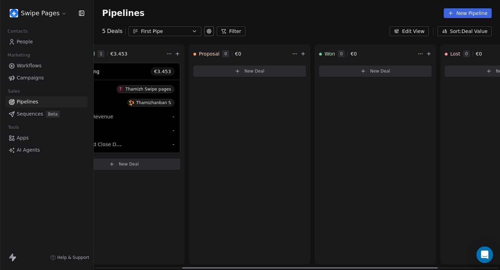
scroll to position [0, 108]
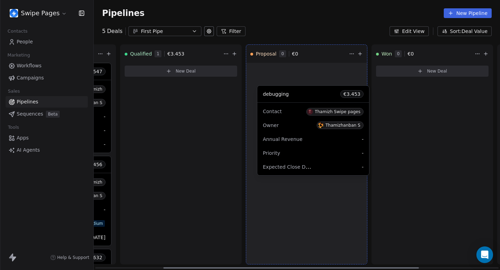
drag, startPoint x: 176, startPoint y: 74, endPoint x: 302, endPoint y: 90, distance: 127.2
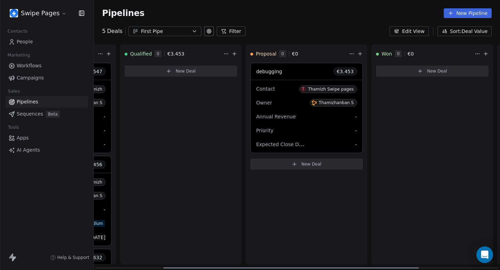
click at [306, 73] on div "debugging € 3.453" at bounding box center [307, 71] width 112 height 17
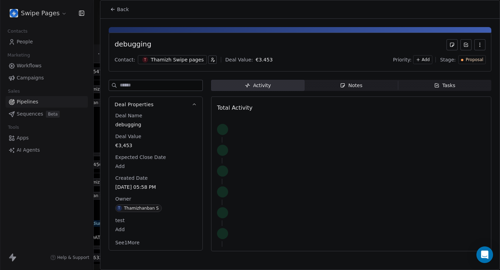
click at [123, 10] on span "Back" at bounding box center [123, 9] width 12 height 7
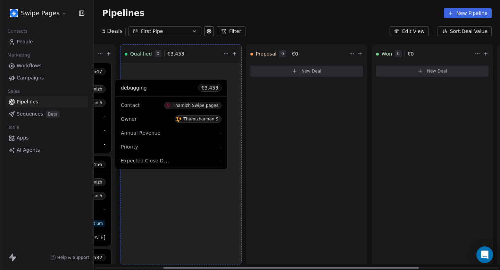
drag, startPoint x: 308, startPoint y: 81, endPoint x: 173, endPoint y: 97, distance: 135.8
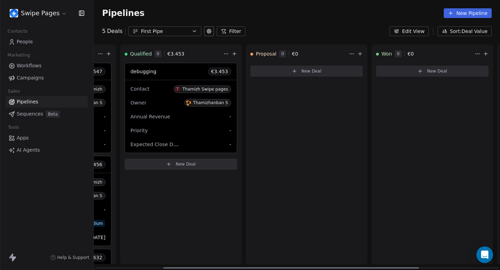
click at [178, 81] on div "Contact [PERSON_NAME] Swipe pages Owner Thamizhanban S Annual Revenue - Priorit…" at bounding box center [181, 116] width 112 height 73
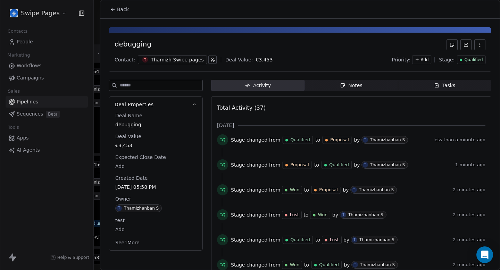
click at [371, 62] on span "Qualified" at bounding box center [474, 60] width 18 height 6
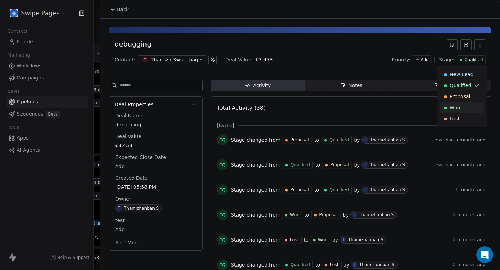
click at [371, 106] on div "Won" at bounding box center [462, 107] width 36 height 7
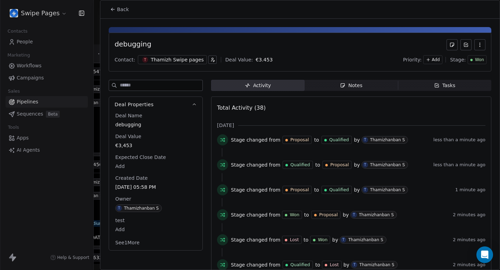
click at [126, 9] on span "Back" at bounding box center [123, 9] width 12 height 7
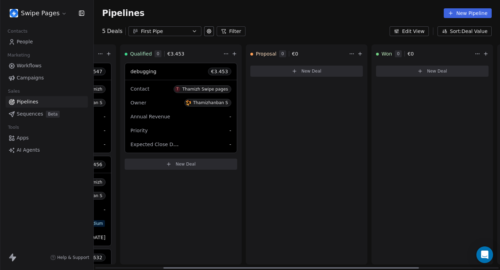
click at [173, 69] on div "debugging € 3.453" at bounding box center [181, 71] width 112 height 17
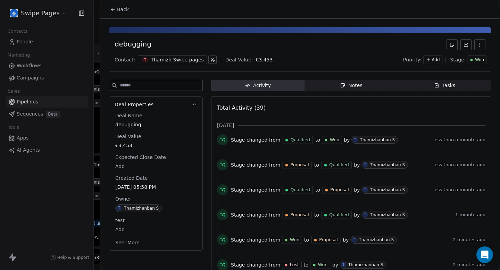
click at [121, 15] on button "Back" at bounding box center [119, 9] width 27 height 13
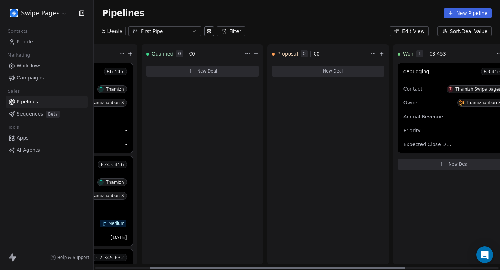
scroll to position [0, 87]
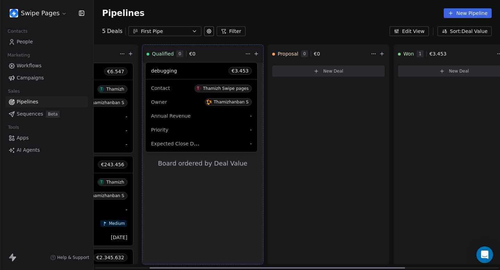
drag, startPoint x: 444, startPoint y: 70, endPoint x: 192, endPoint y: 70, distance: 251.9
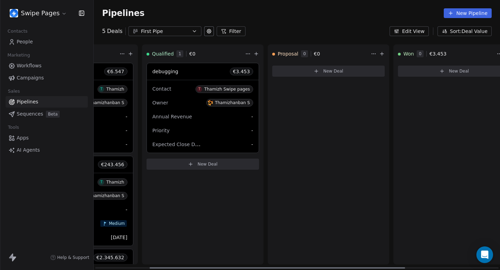
click at [190, 66] on div "debugging € 3.453" at bounding box center [203, 71] width 112 height 17
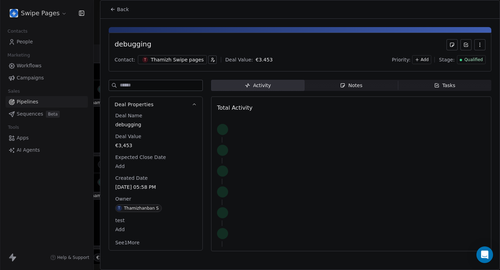
click at [473, 59] on span "Qualified" at bounding box center [474, 60] width 18 height 6
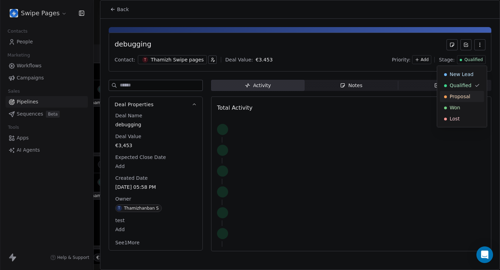
click at [468, 101] on div "Proposal" at bounding box center [462, 96] width 44 height 11
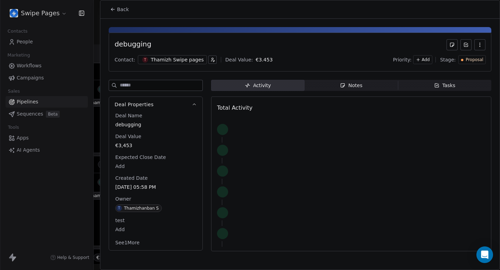
click at [119, 8] on span "Back" at bounding box center [123, 9] width 12 height 7
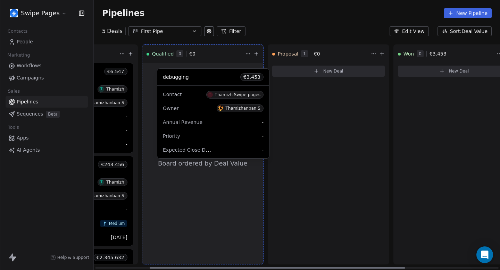
drag, startPoint x: 340, startPoint y: 72, endPoint x: 226, endPoint y: 78, distance: 114.5
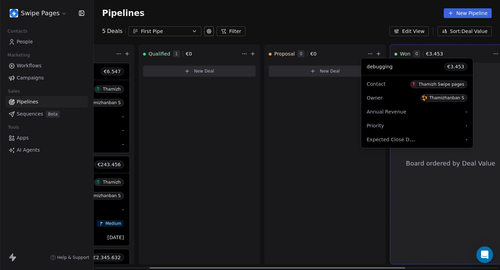
drag, startPoint x: 203, startPoint y: 74, endPoint x: 421, endPoint y: 68, distance: 218.6
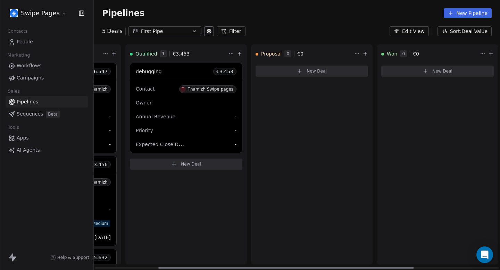
scroll to position [0, 109]
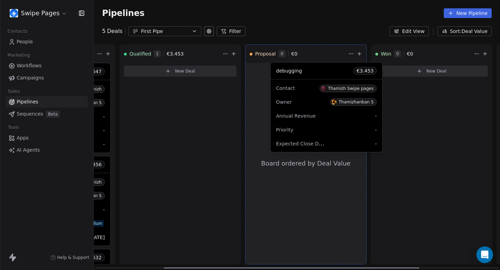
drag, startPoint x: 161, startPoint y: 79, endPoint x: 295, endPoint y: 78, distance: 133.5
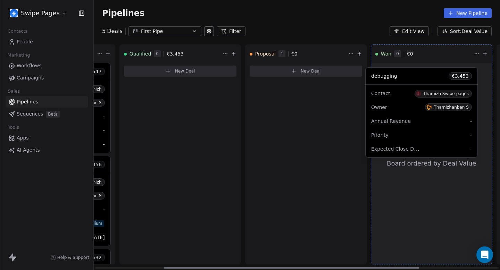
drag, startPoint x: 302, startPoint y: 75, endPoint x: 418, endPoint y: 79, distance: 116.5
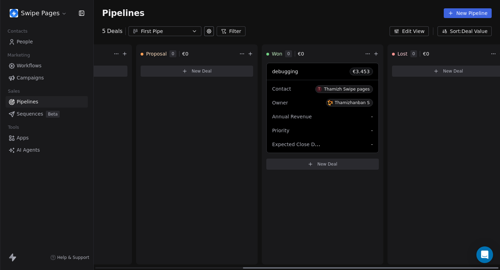
scroll to position [0, 235]
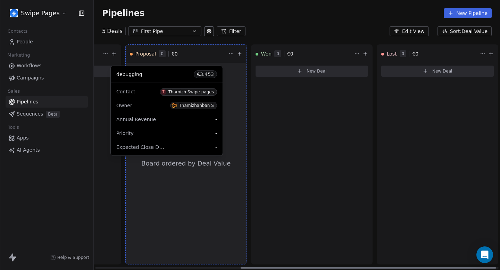
drag, startPoint x: 304, startPoint y: 77, endPoint x: 166, endPoint y: 80, distance: 138.7
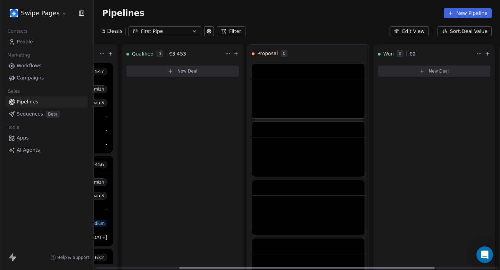
scroll to position [0, 68]
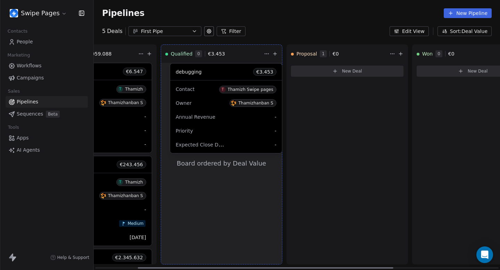
drag, startPoint x: 371, startPoint y: 69, endPoint x: 250, endPoint y: 69, distance: 120.6
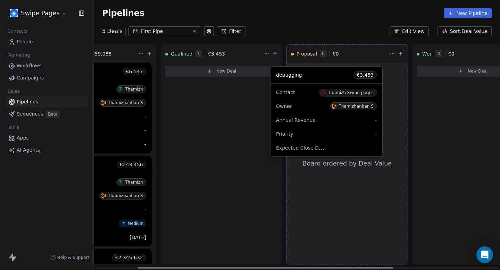
drag, startPoint x: 220, startPoint y: 70, endPoint x: 326, endPoint y: 73, distance: 106.0
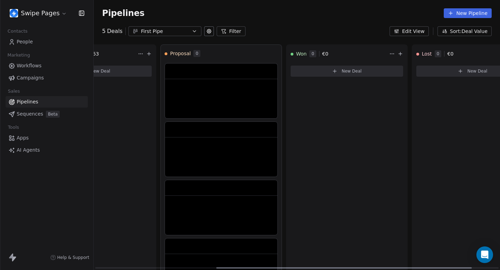
scroll to position [0, 194]
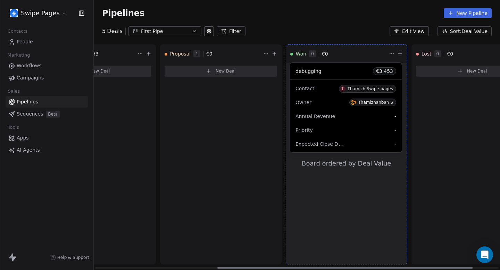
drag, startPoint x: 216, startPoint y: 73, endPoint x: 324, endPoint y: 73, distance: 107.7
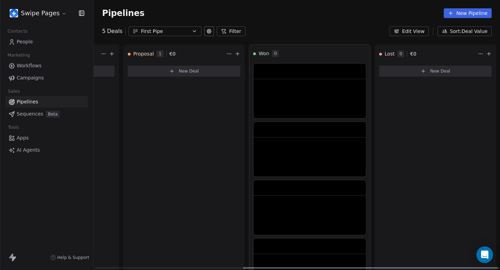
scroll to position [0, 235]
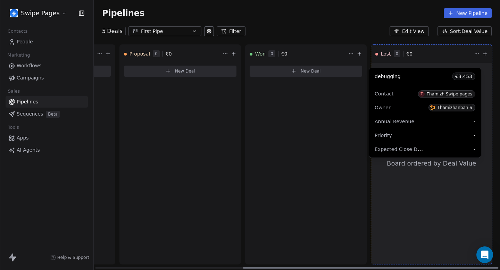
drag, startPoint x: 310, startPoint y: 73, endPoint x: 430, endPoint y: 78, distance: 120.0
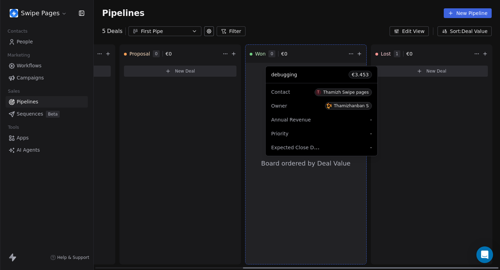
drag, startPoint x: 425, startPoint y: 71, endPoint x: 316, endPoint y: 75, distance: 109.2
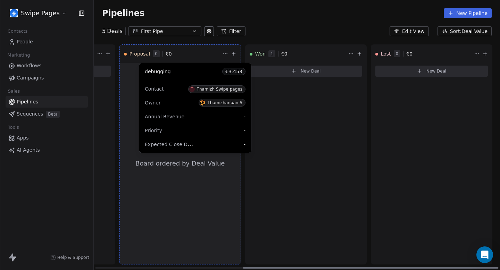
drag, startPoint x: 316, startPoint y: 75, endPoint x: 205, endPoint y: 75, distance: 111.2
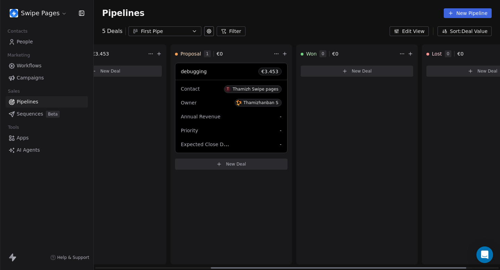
scroll to position [0, 60]
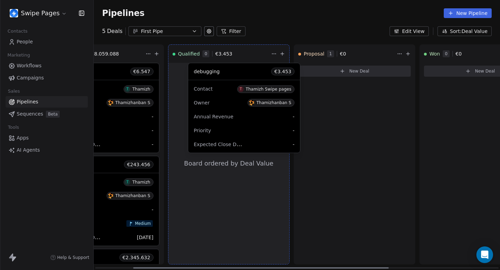
drag, startPoint x: 338, startPoint y: 79, endPoint x: 228, endPoint y: 79, distance: 110.2
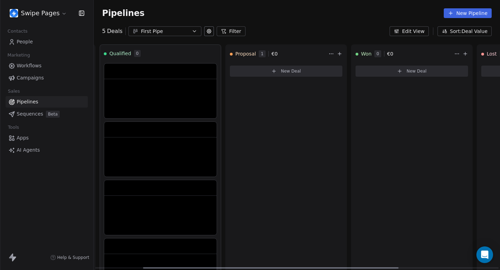
scroll to position [0, 130]
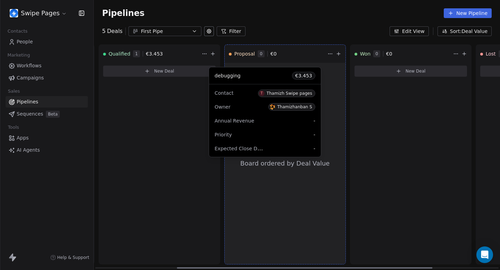
drag, startPoint x: 166, startPoint y: 68, endPoint x: 273, endPoint y: 72, distance: 106.4
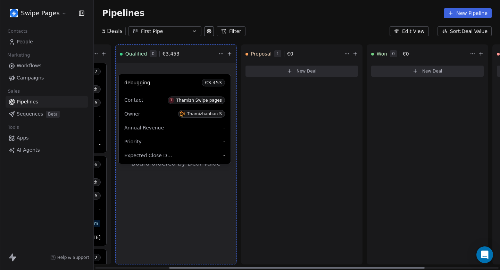
drag, startPoint x: 268, startPoint y: 64, endPoint x: 158, endPoint y: 75, distance: 110.0
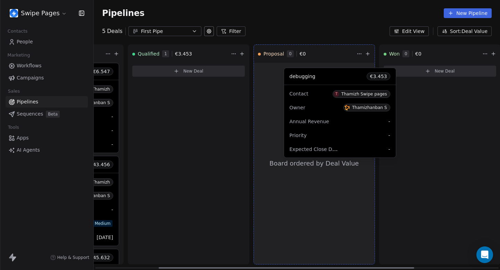
drag, startPoint x: 184, startPoint y: 73, endPoint x: 336, endPoint y: 79, distance: 152.3
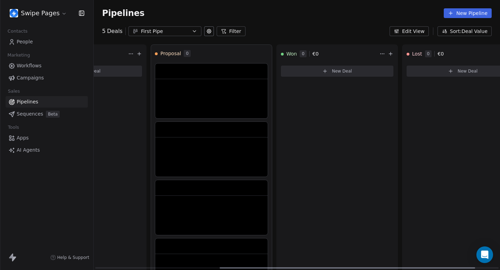
scroll to position [0, 206]
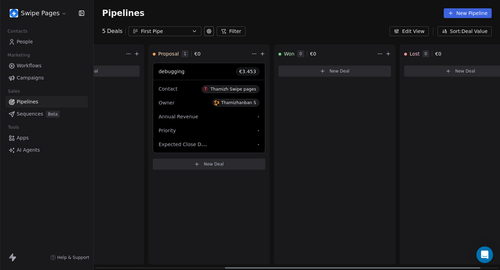
click at [188, 69] on div "debugging € 3.453" at bounding box center [209, 71] width 112 height 17
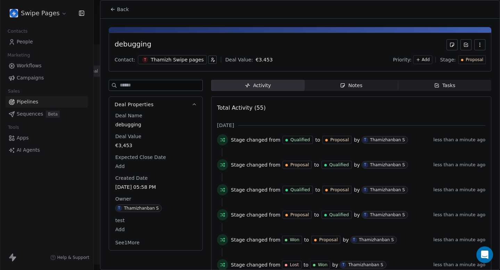
click at [473, 55] on div "Proposal" at bounding box center [472, 59] width 27 height 9
click at [468, 108] on div "Won" at bounding box center [462, 107] width 34 height 7
click at [120, 7] on span "Back" at bounding box center [123, 9] width 12 height 7
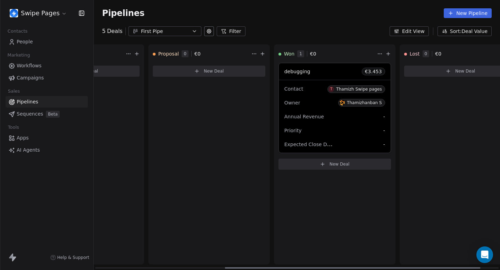
click at [339, 75] on div "debugging € 3.453" at bounding box center [335, 71] width 112 height 17
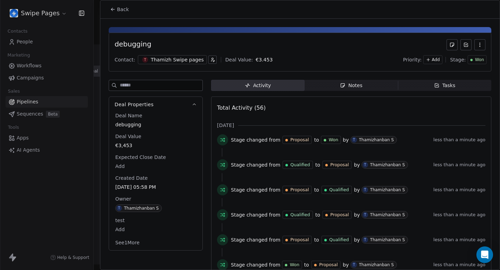
click at [481, 59] on span "Won" at bounding box center [479, 60] width 9 height 6
click at [464, 122] on span "Lost" at bounding box center [462, 118] width 10 height 7
click at [118, 8] on span "Back" at bounding box center [123, 9] width 12 height 7
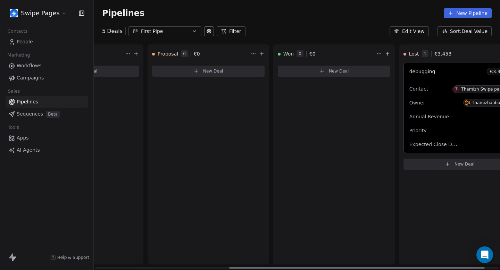
scroll to position [0, 205]
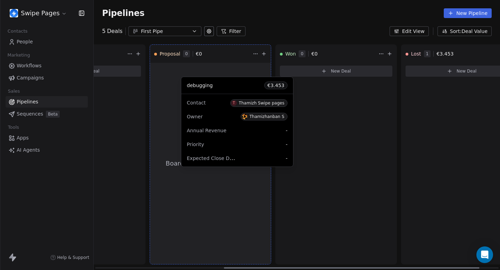
drag, startPoint x: 457, startPoint y: 76, endPoint x: 228, endPoint y: 89, distance: 228.7
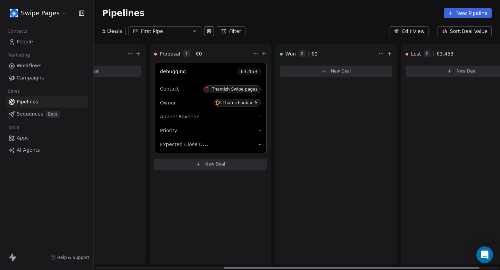
click at [205, 74] on div "debugging € 3.453" at bounding box center [211, 71] width 112 height 17
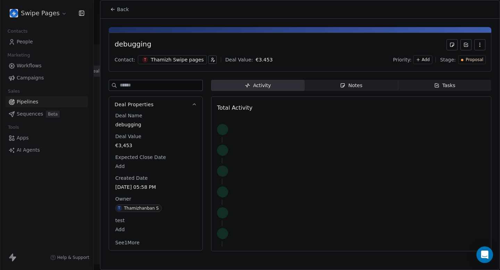
click at [467, 59] on span "Proposal" at bounding box center [475, 60] width 18 height 6
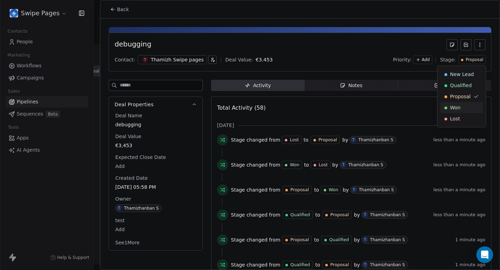
click at [462, 111] on div "Won" at bounding box center [462, 107] width 34 height 7
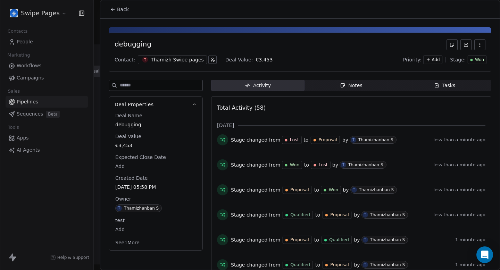
click at [125, 7] on span "Back" at bounding box center [123, 9] width 12 height 7
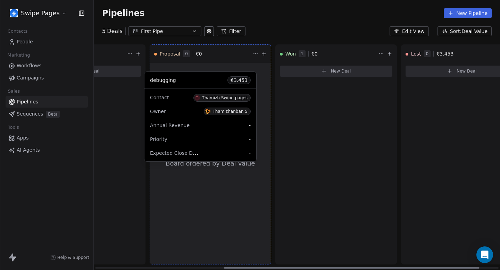
drag, startPoint x: 344, startPoint y: 71, endPoint x: 209, endPoint y: 80, distance: 135.1
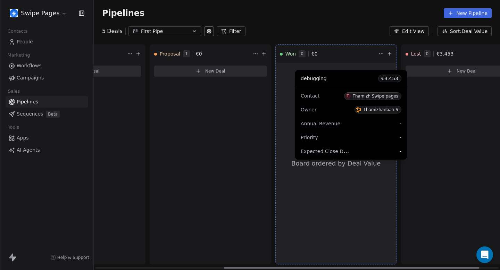
drag, startPoint x: 212, startPoint y: 75, endPoint x: 330, endPoint y: 76, distance: 118.2
